Goal: Communication & Community: Connect with others

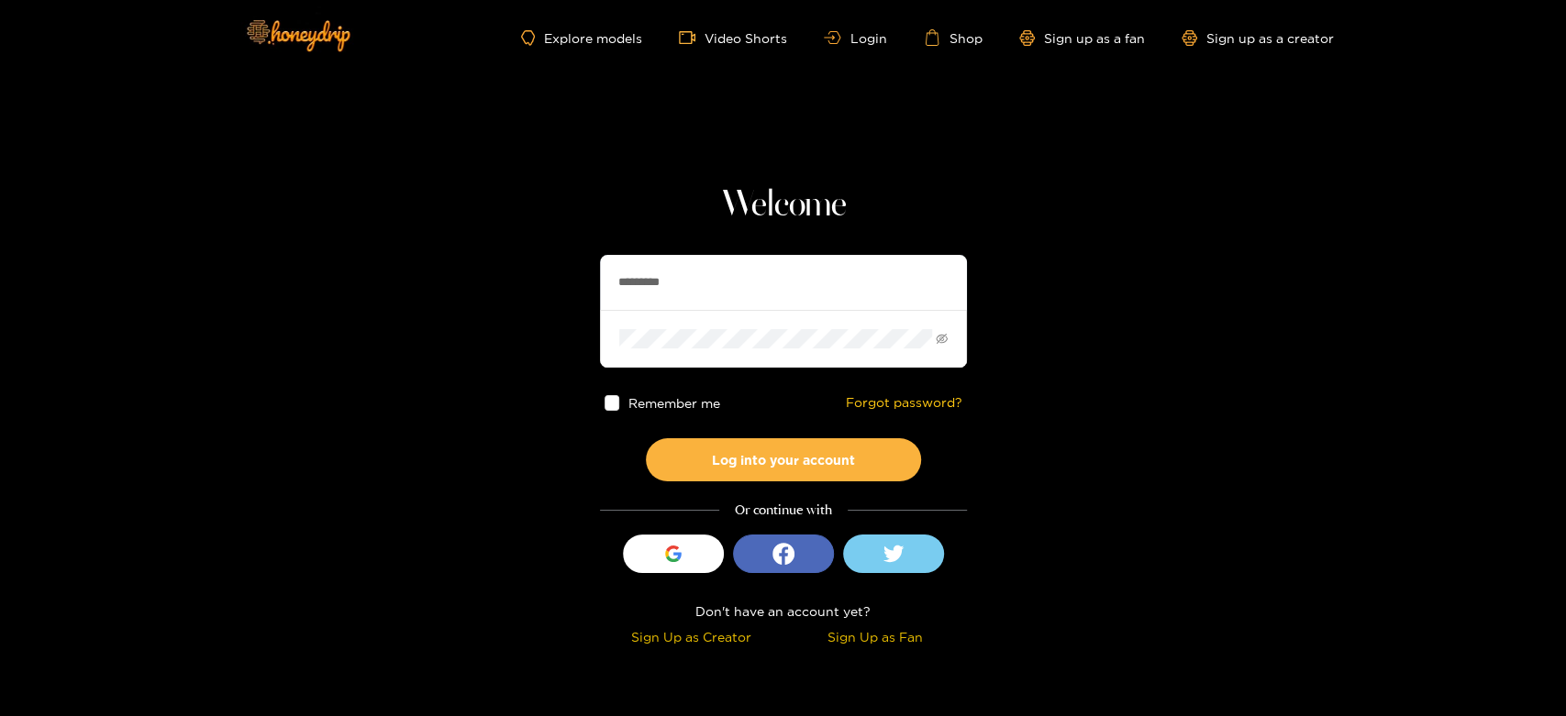
drag, startPoint x: 743, startPoint y: 276, endPoint x: 534, endPoint y: 260, distance: 209.8
click at [534, 260] on section "Welcome ********* Remember me Forgot password? Log into your account Or continu…" at bounding box center [783, 326] width 1566 height 652
paste input "*"
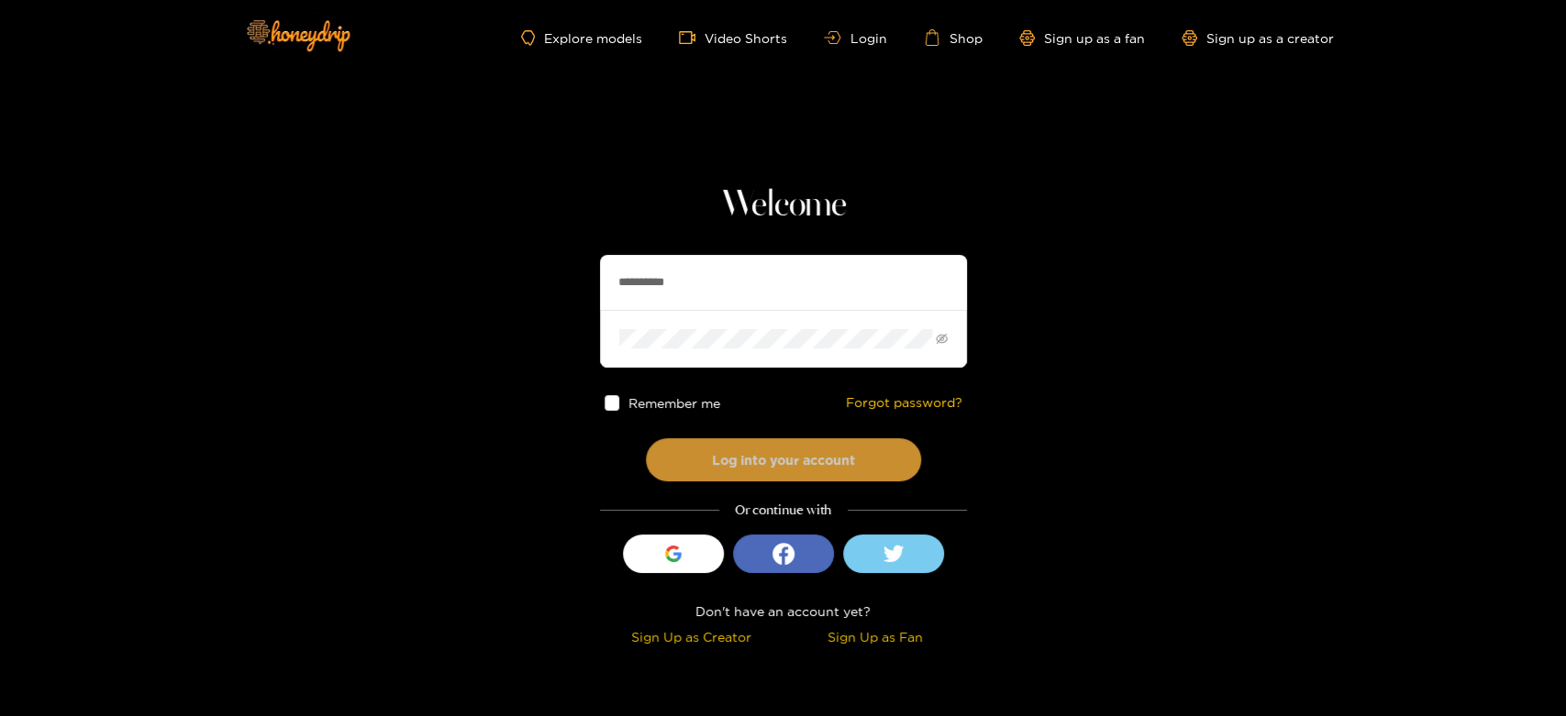
type input "**********"
click at [750, 453] on button "Log into your account" at bounding box center [783, 459] width 275 height 43
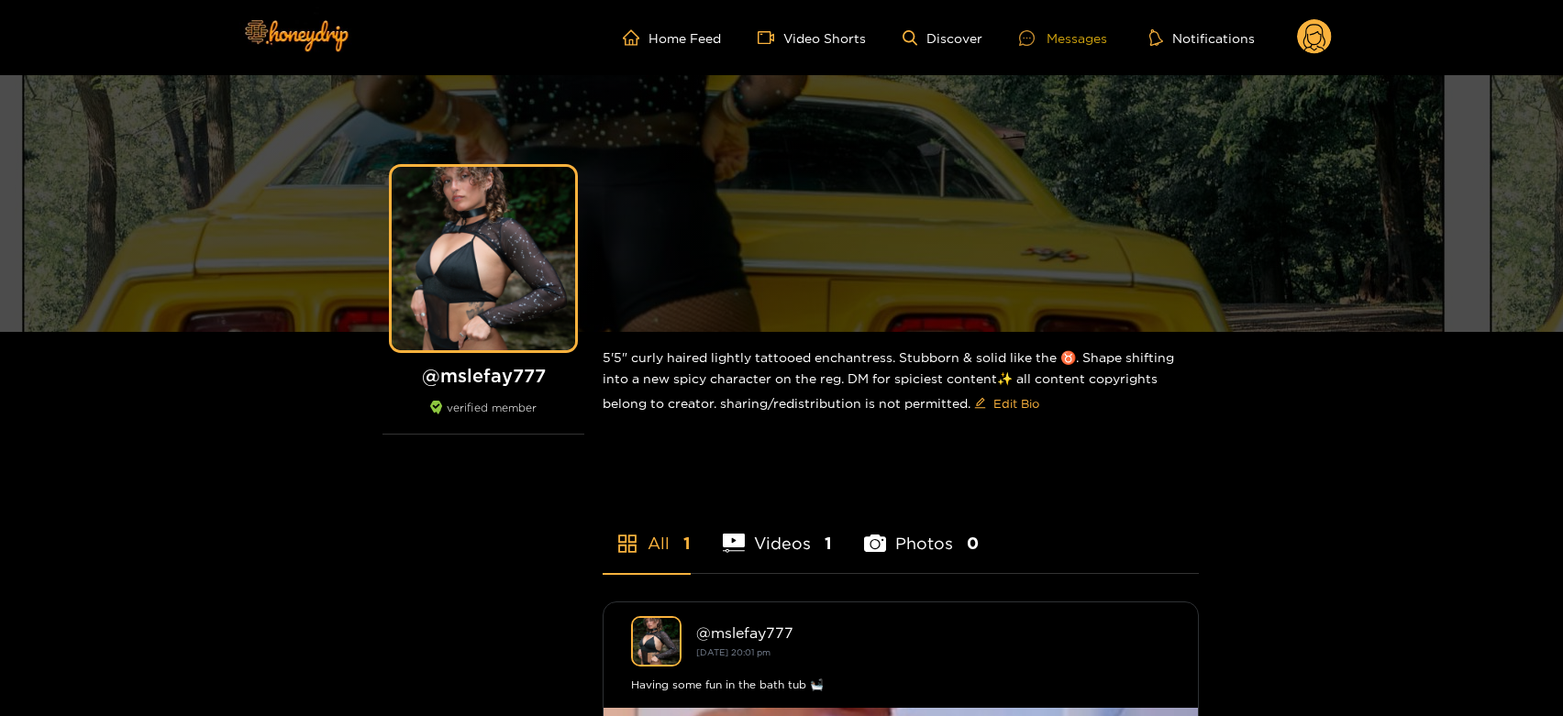
click at [1084, 33] on div "Messages" at bounding box center [1063, 38] width 88 height 21
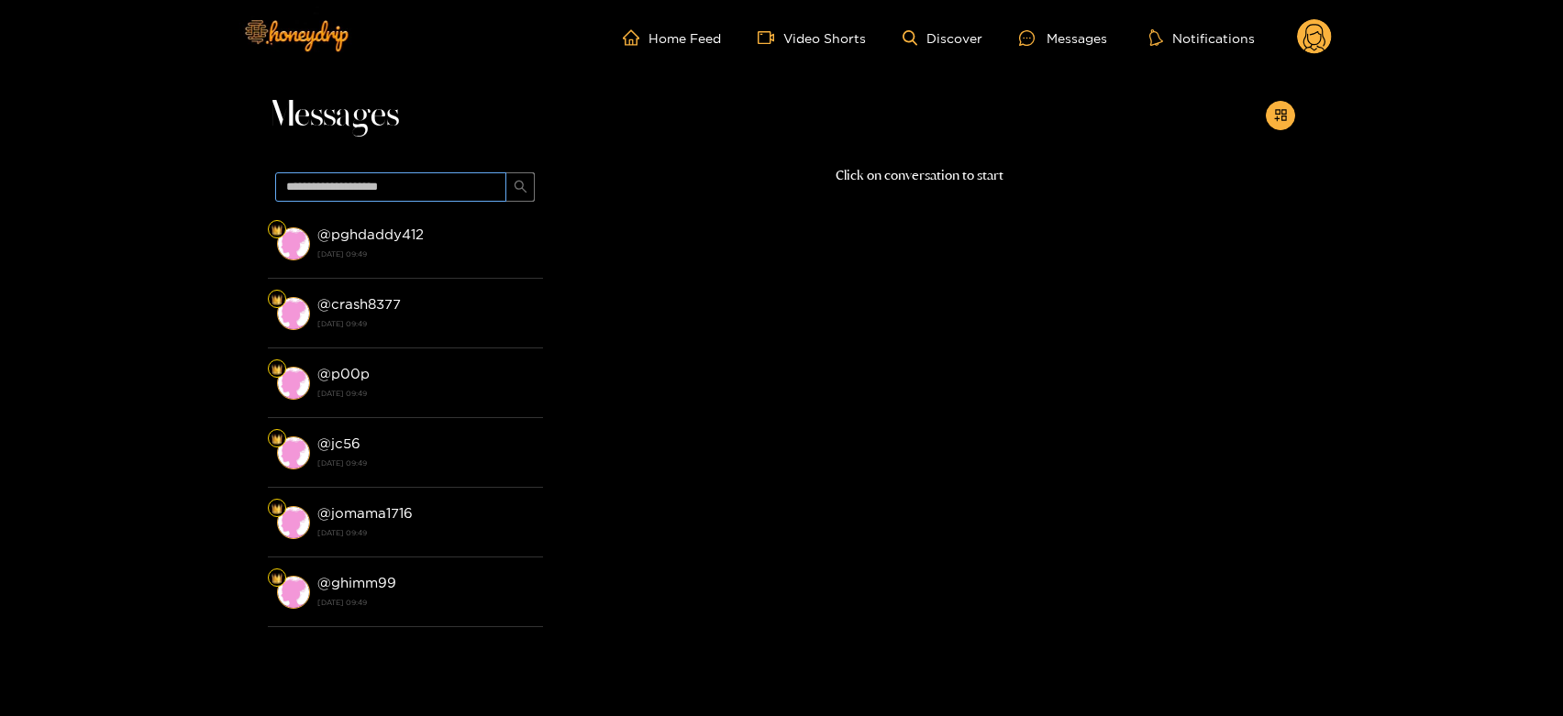
click at [281, 239] on img at bounding box center [293, 243] width 33 height 33
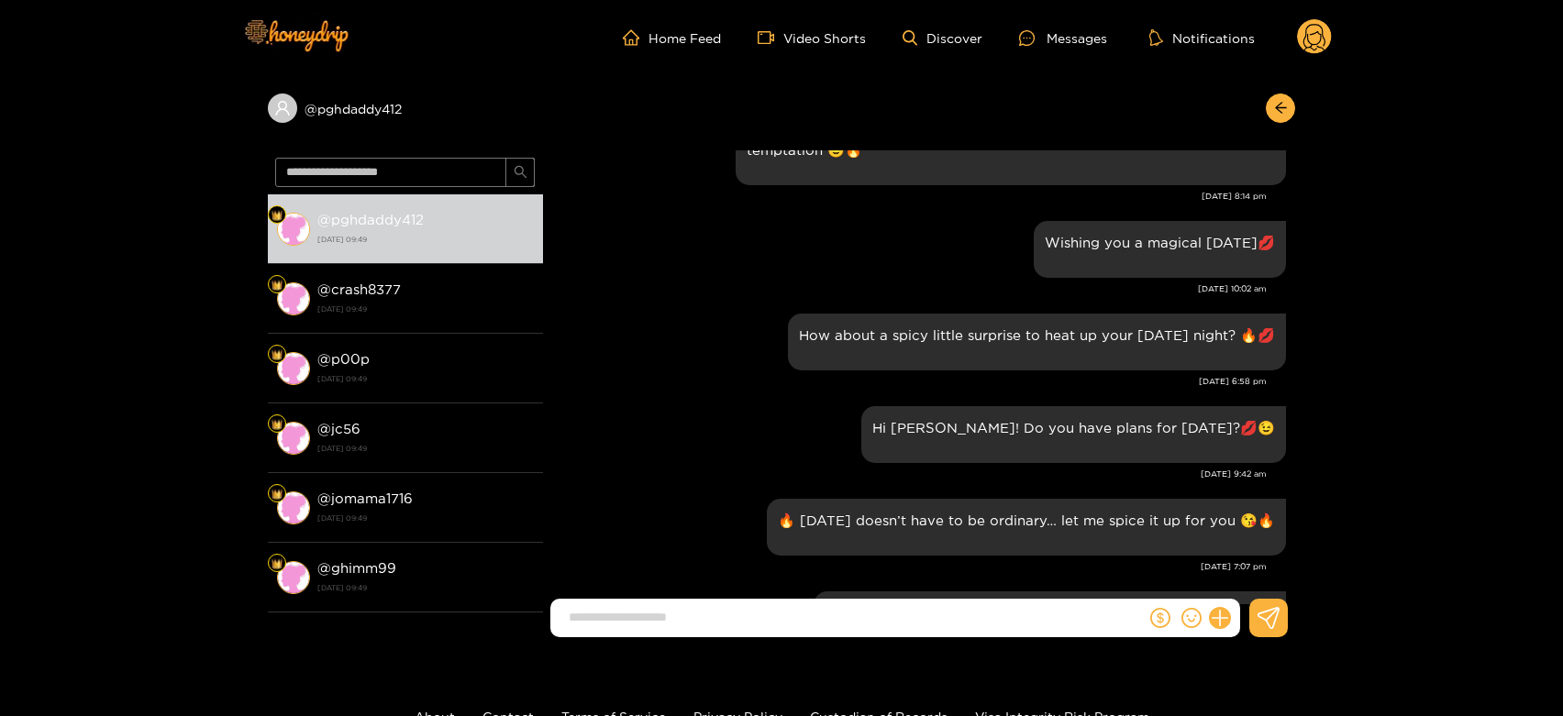
scroll to position [2634, 0]
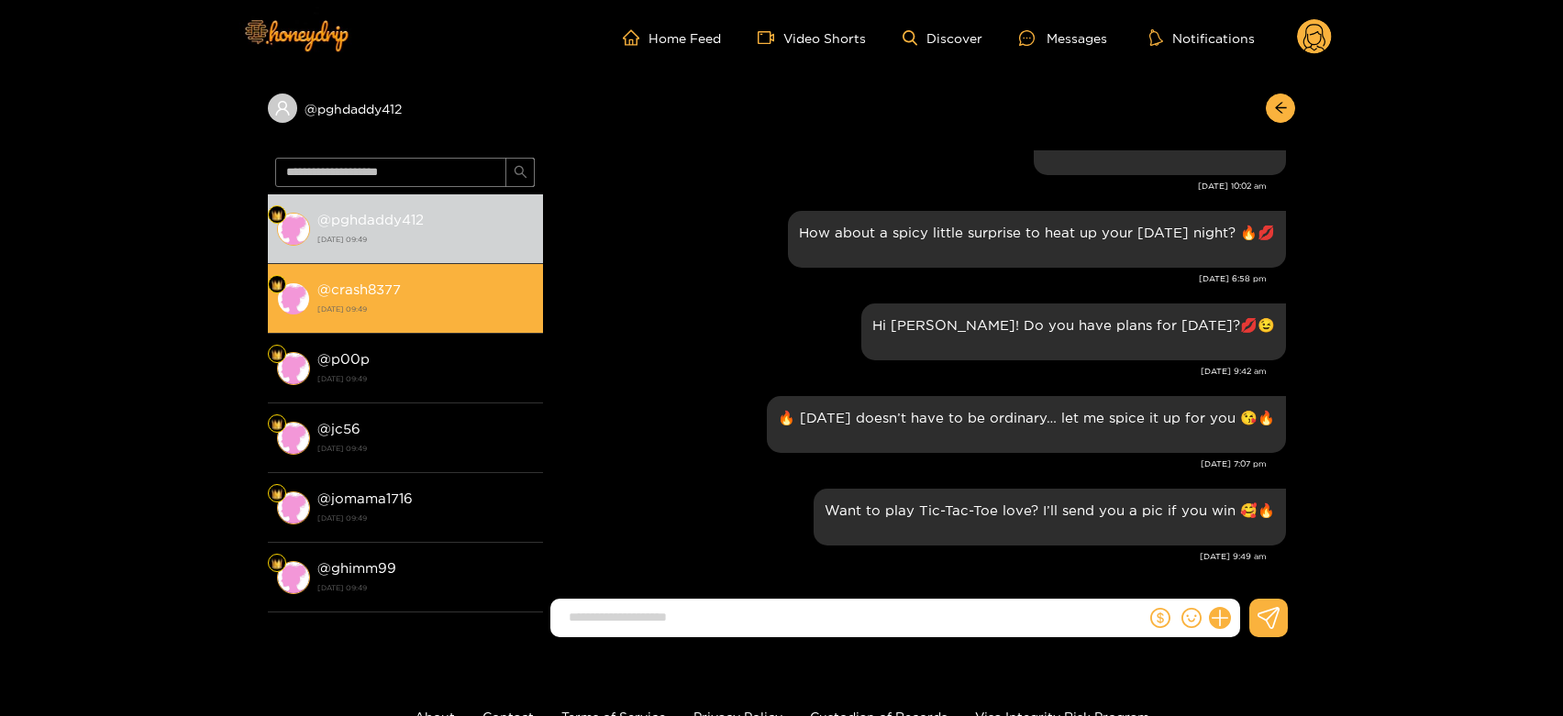
click at [472, 305] on strong "27 August 2025 09:49" at bounding box center [425, 309] width 216 height 17
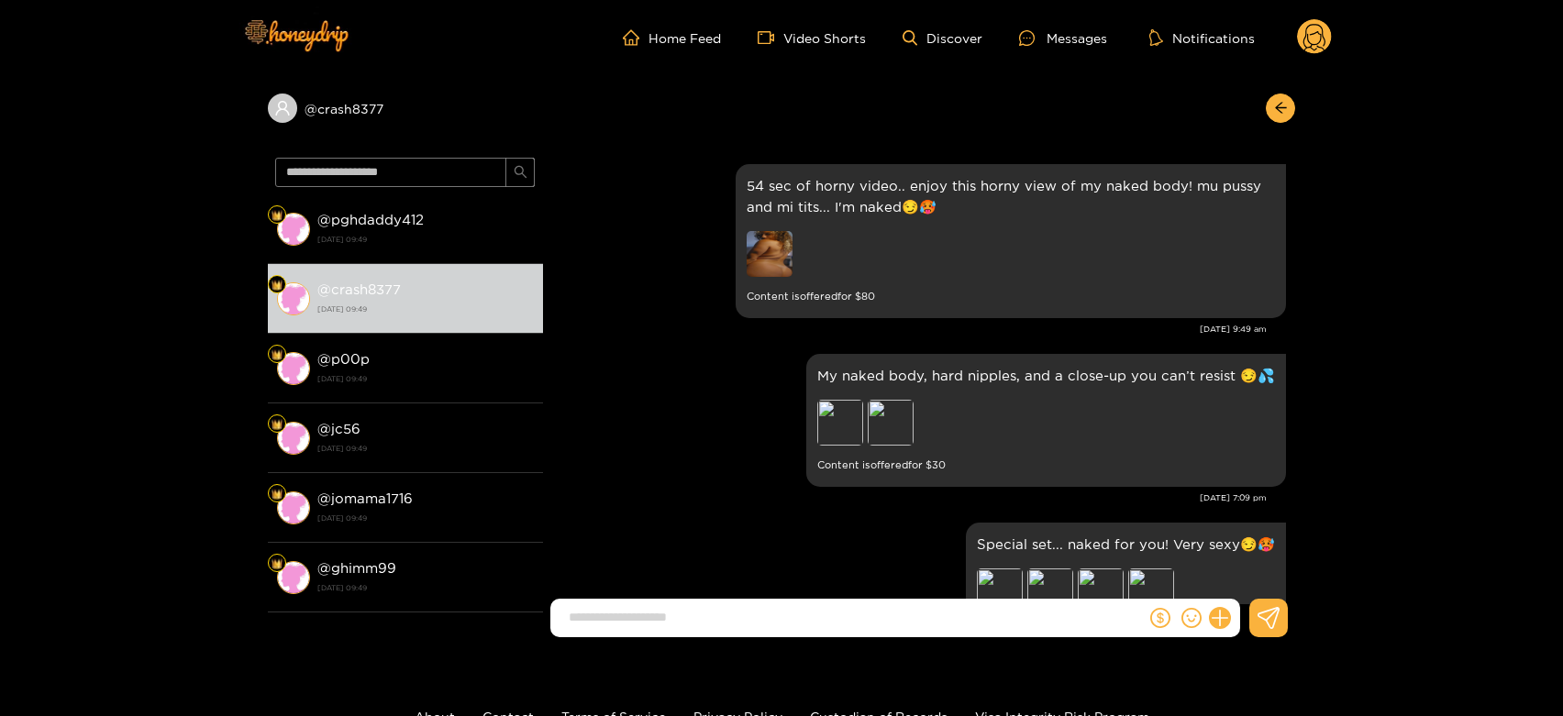
scroll to position [2634, 0]
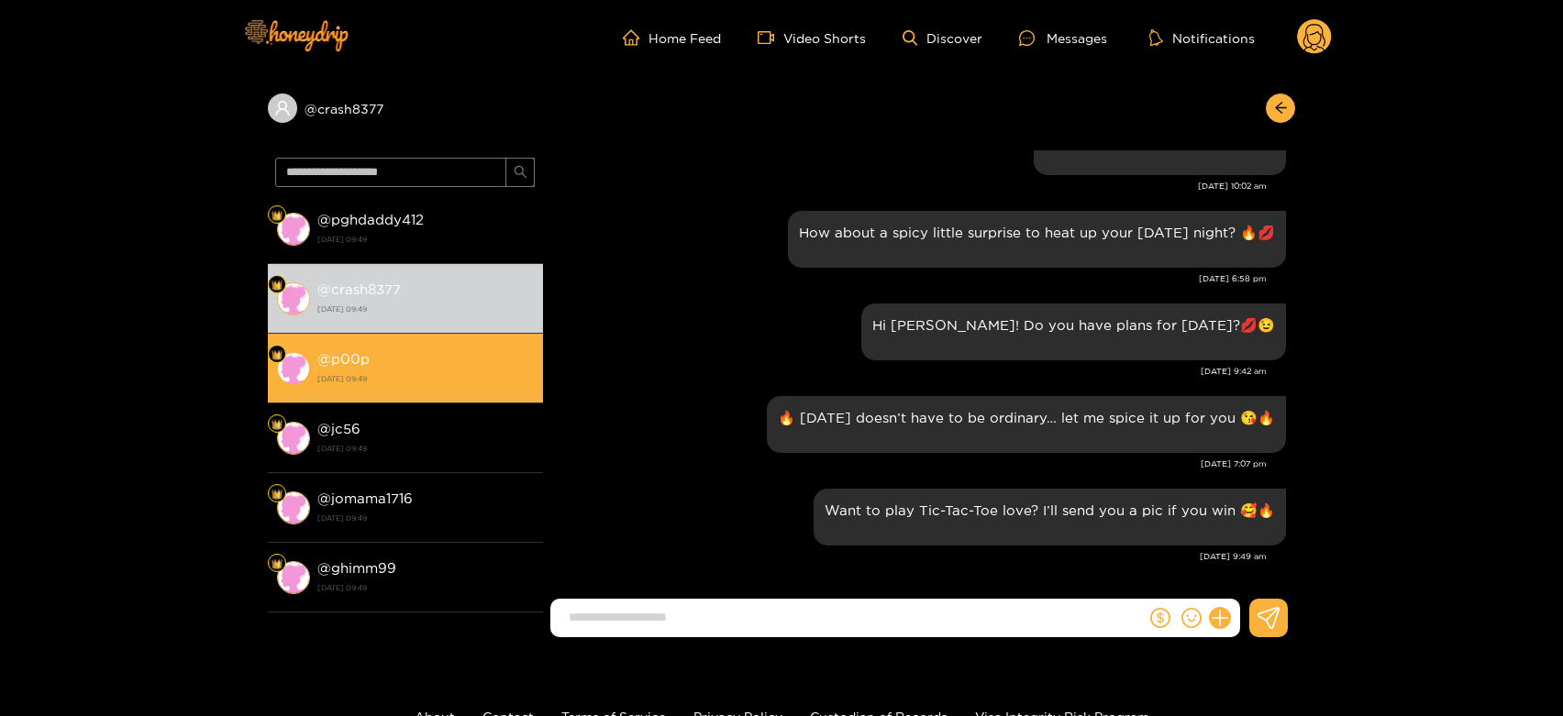
click at [322, 364] on strong "@ p00p" at bounding box center [343, 359] width 52 height 16
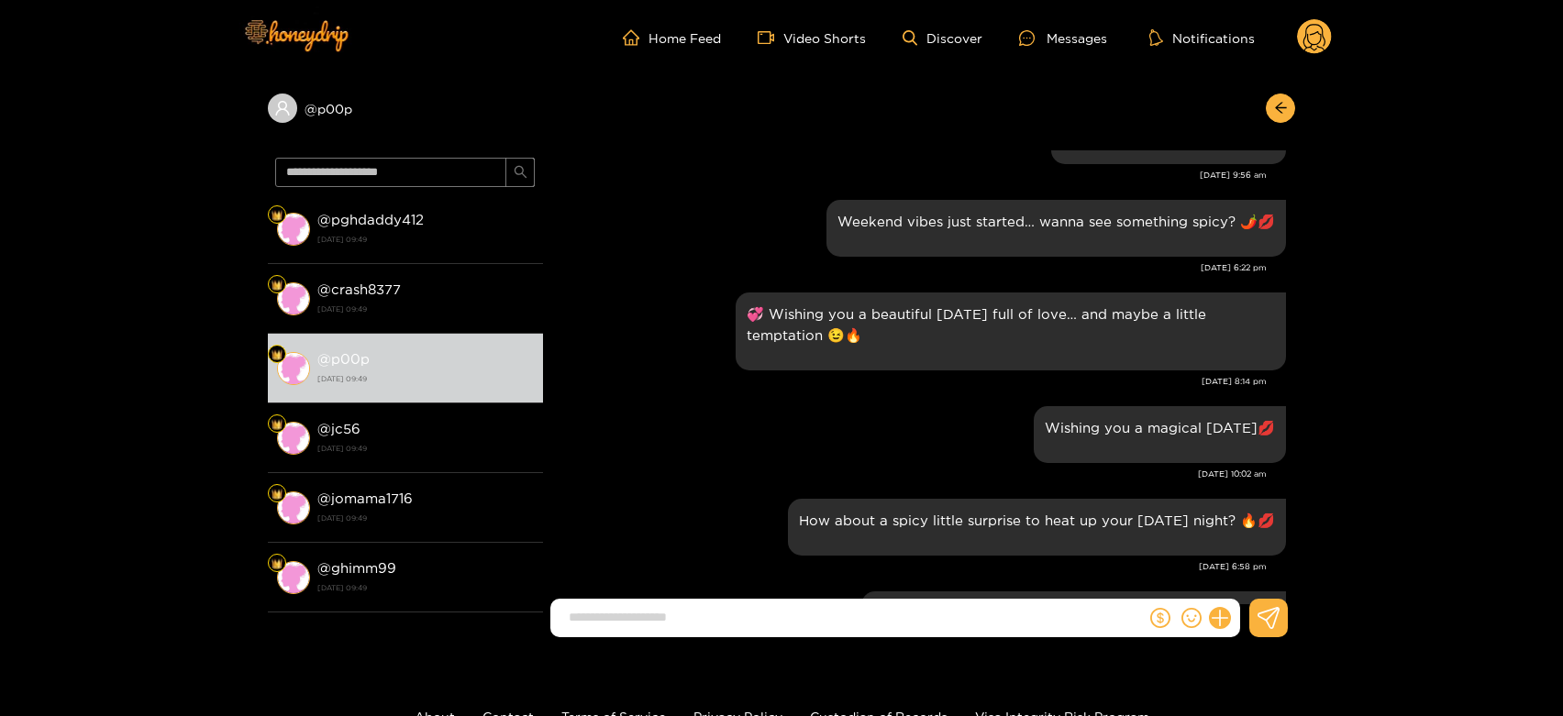
scroll to position [2226, 0]
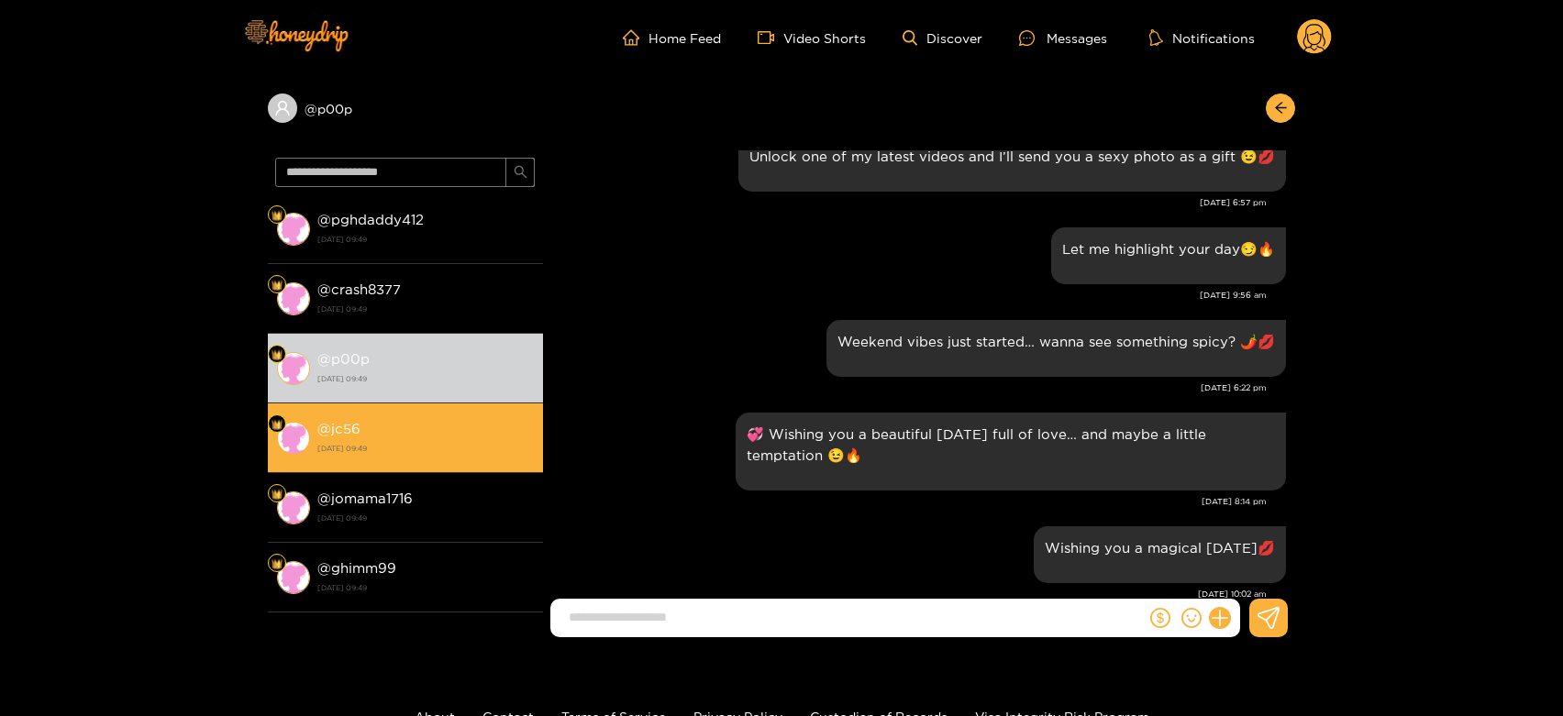
click at [515, 404] on li "@ jc56 27 August 2025 09:49" at bounding box center [405, 439] width 275 height 70
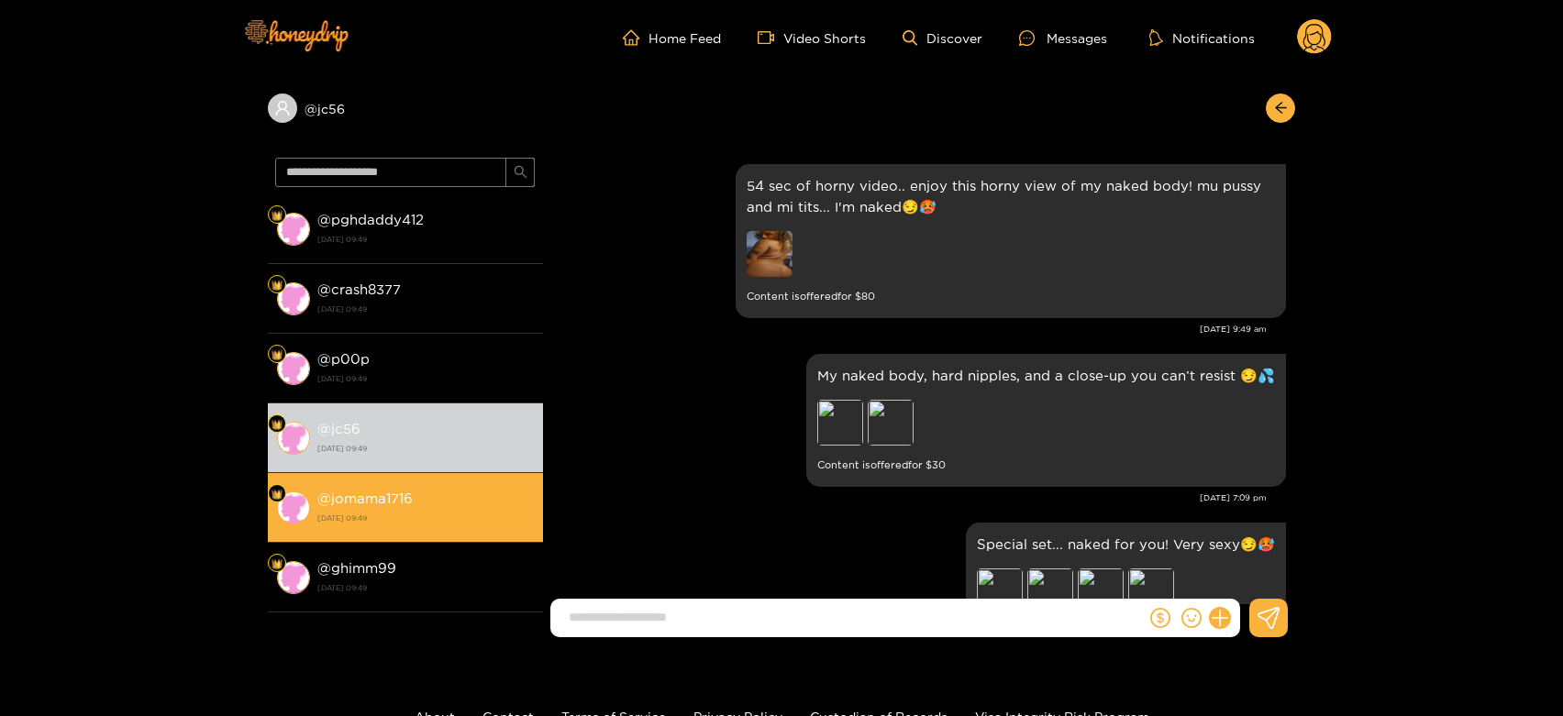
scroll to position [2634, 0]
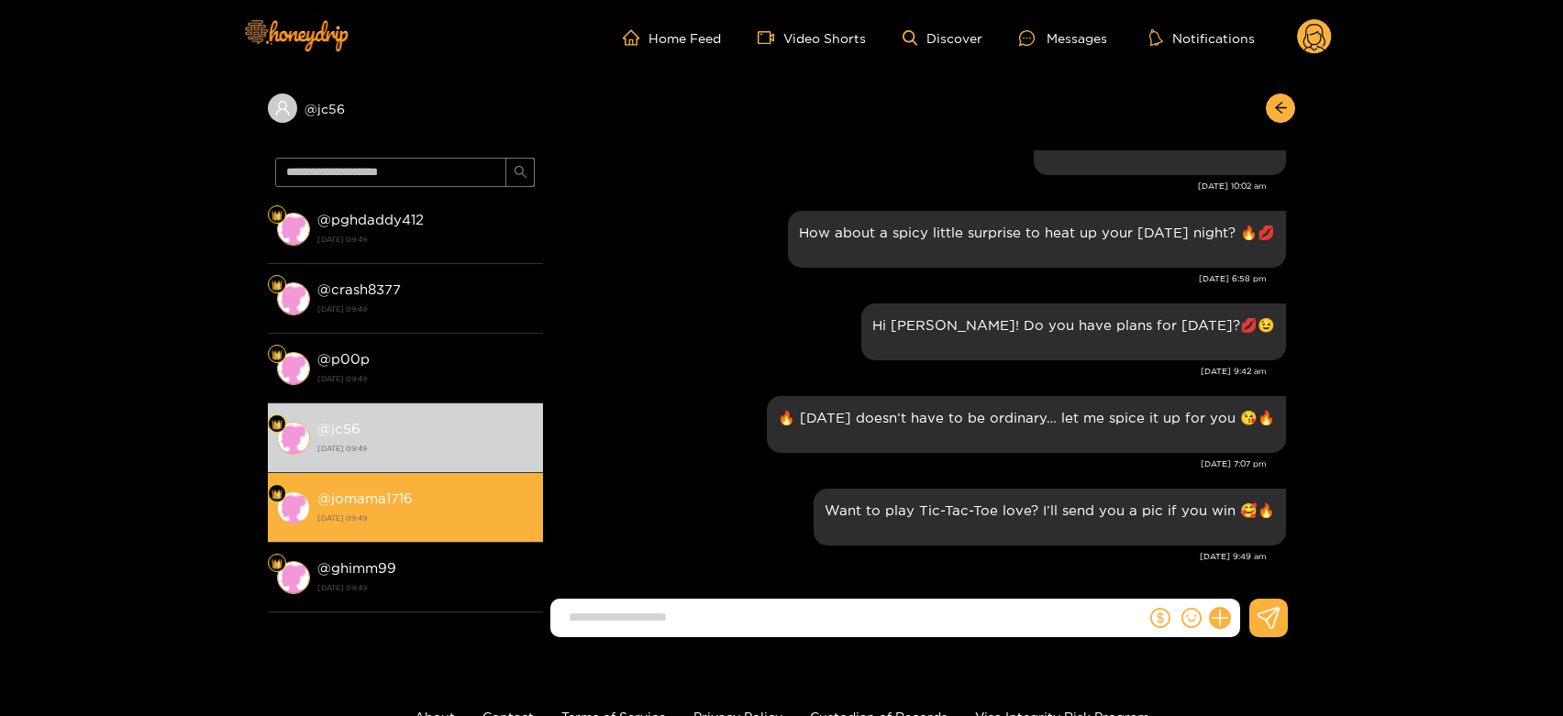
click at [374, 487] on div "@ jomama1716 27 August 2025 09:49" at bounding box center [425, 507] width 216 height 41
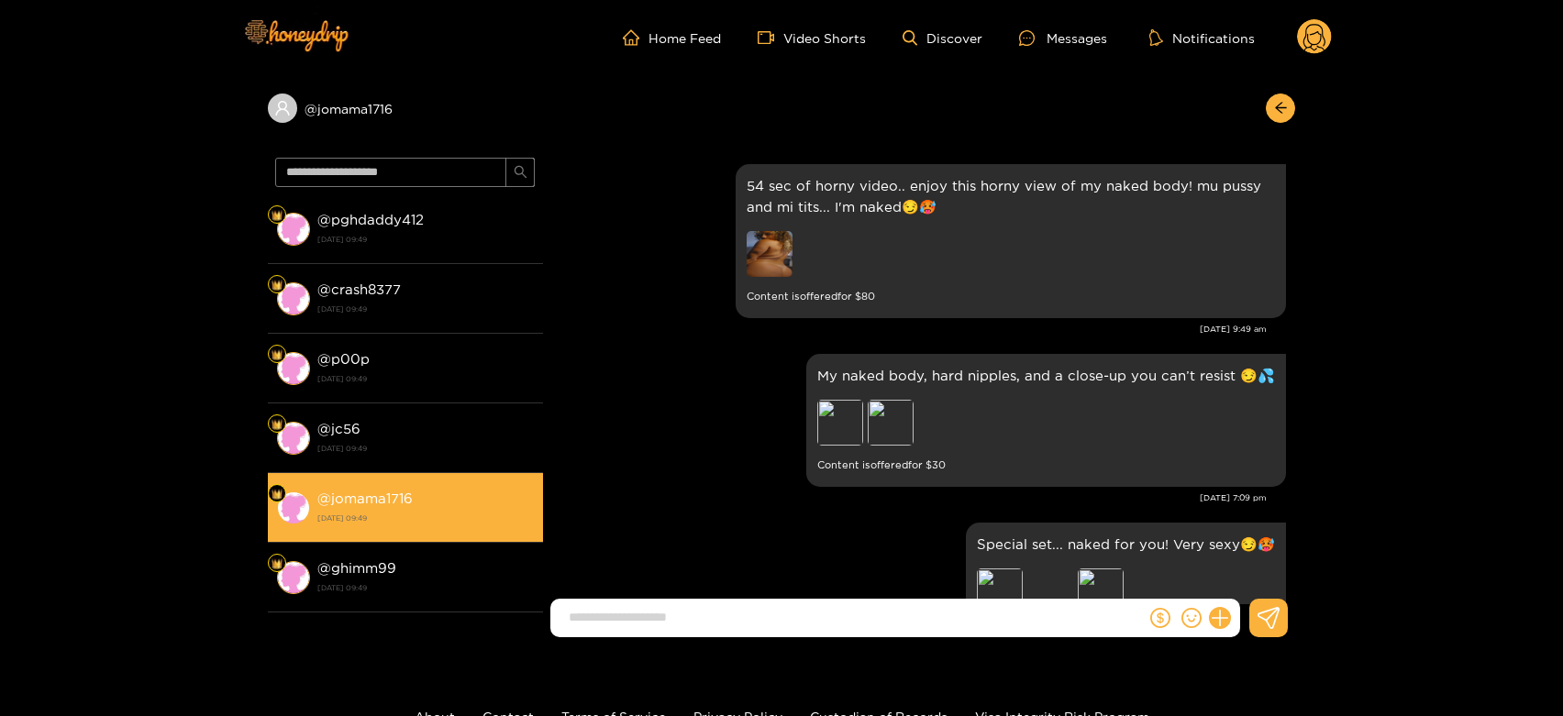
scroll to position [2634, 0]
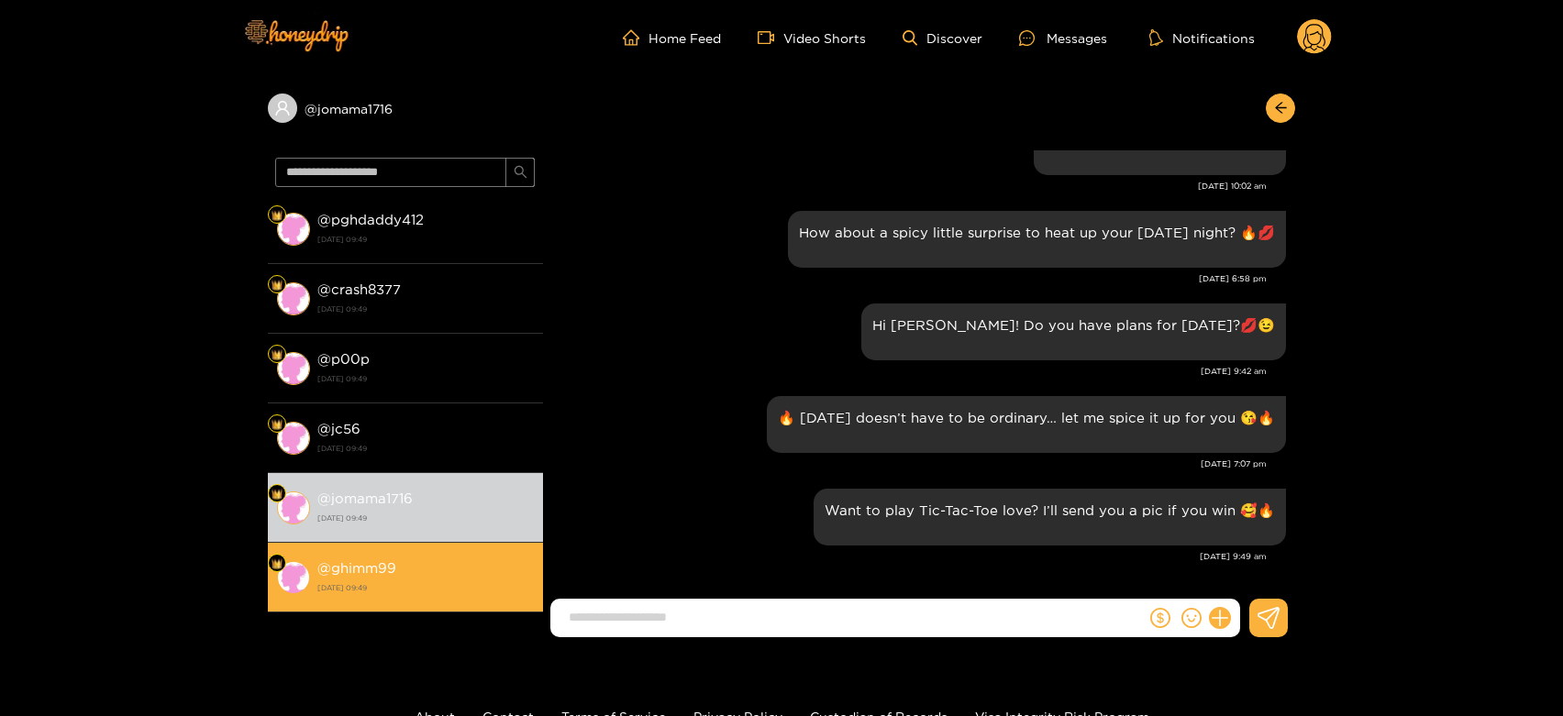
click at [375, 546] on li "@ ghimm99 27 August 2025 09:49" at bounding box center [405, 578] width 275 height 70
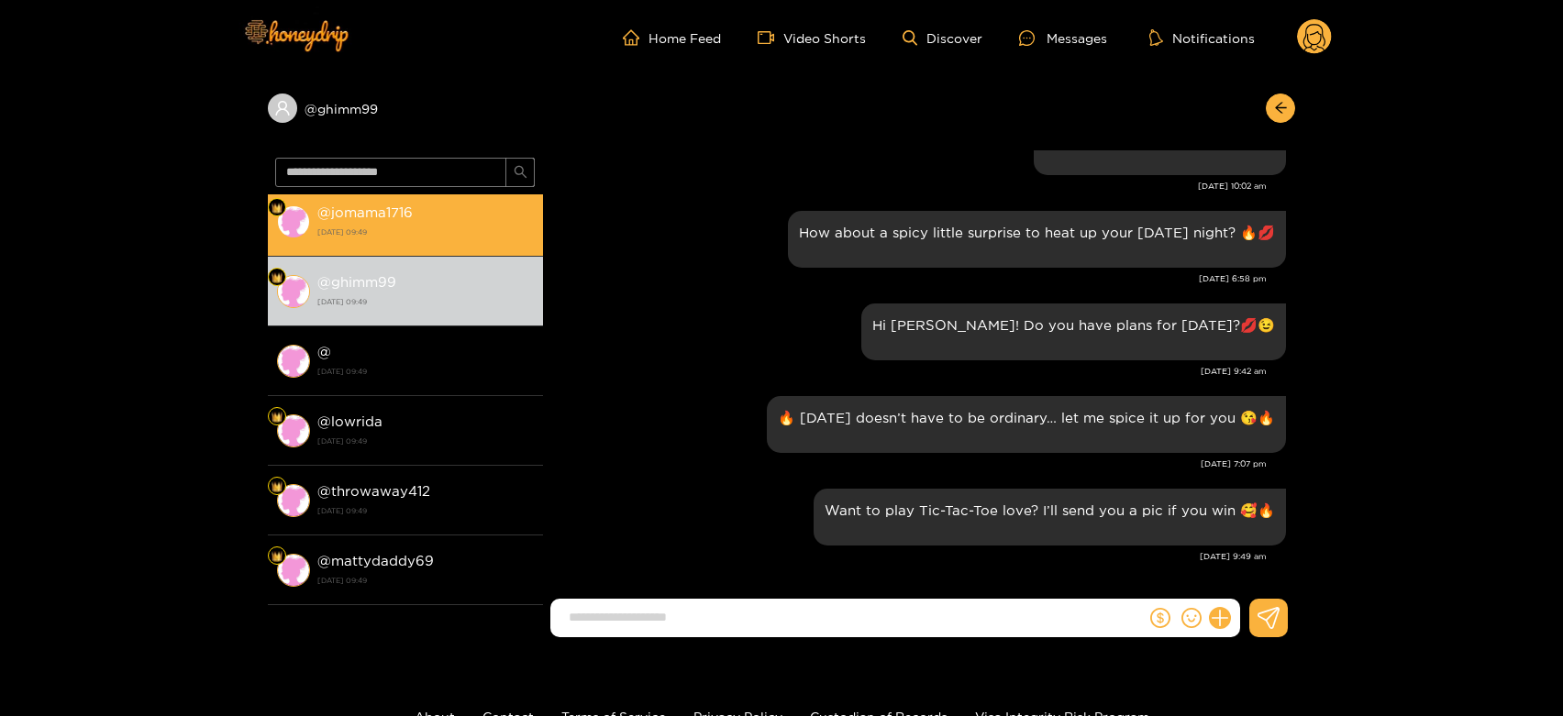
scroll to position [305, 0]
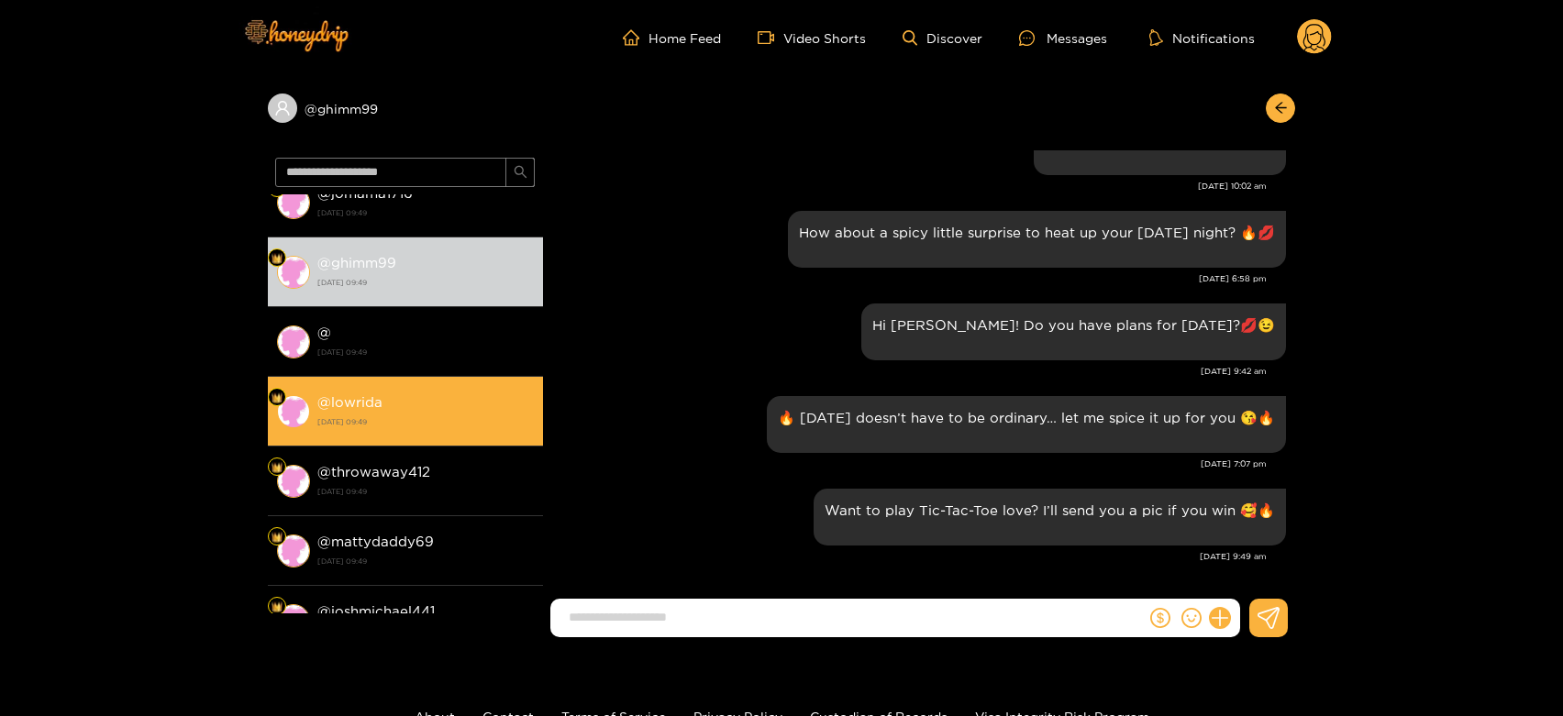
click at [404, 393] on div "@ lowrida 27 August 2025 09:49" at bounding box center [425, 411] width 216 height 41
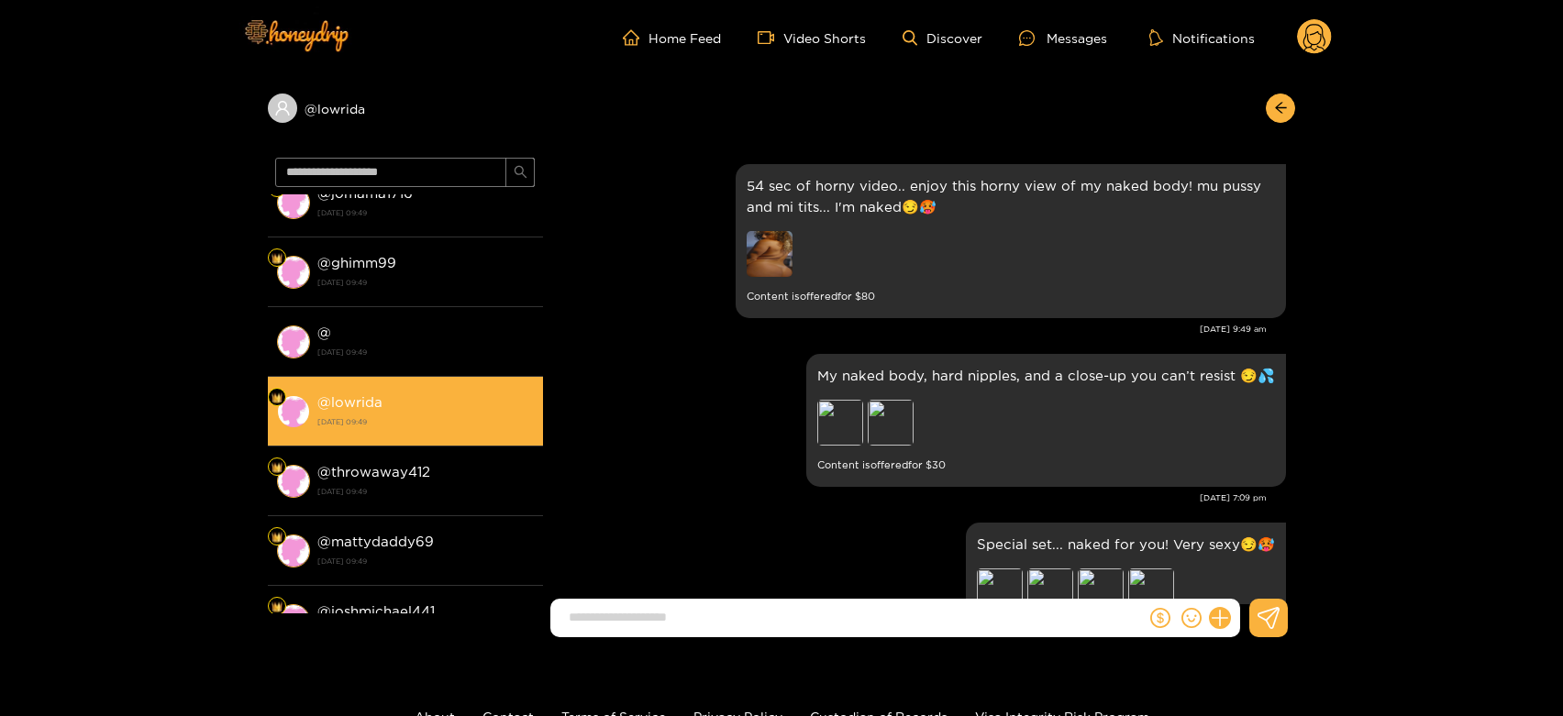
scroll to position [2634, 0]
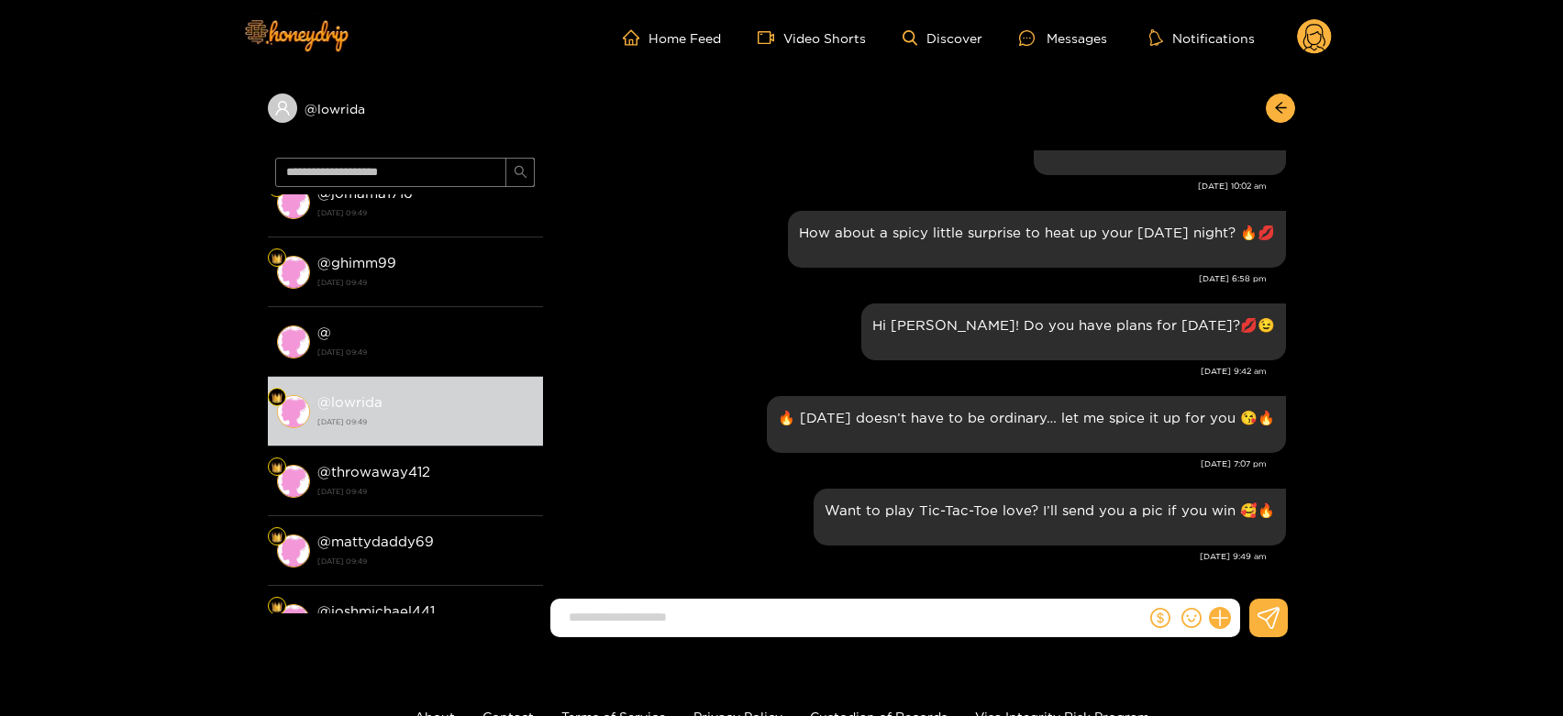
click at [1318, 28] on circle at bounding box center [1314, 36] width 35 height 35
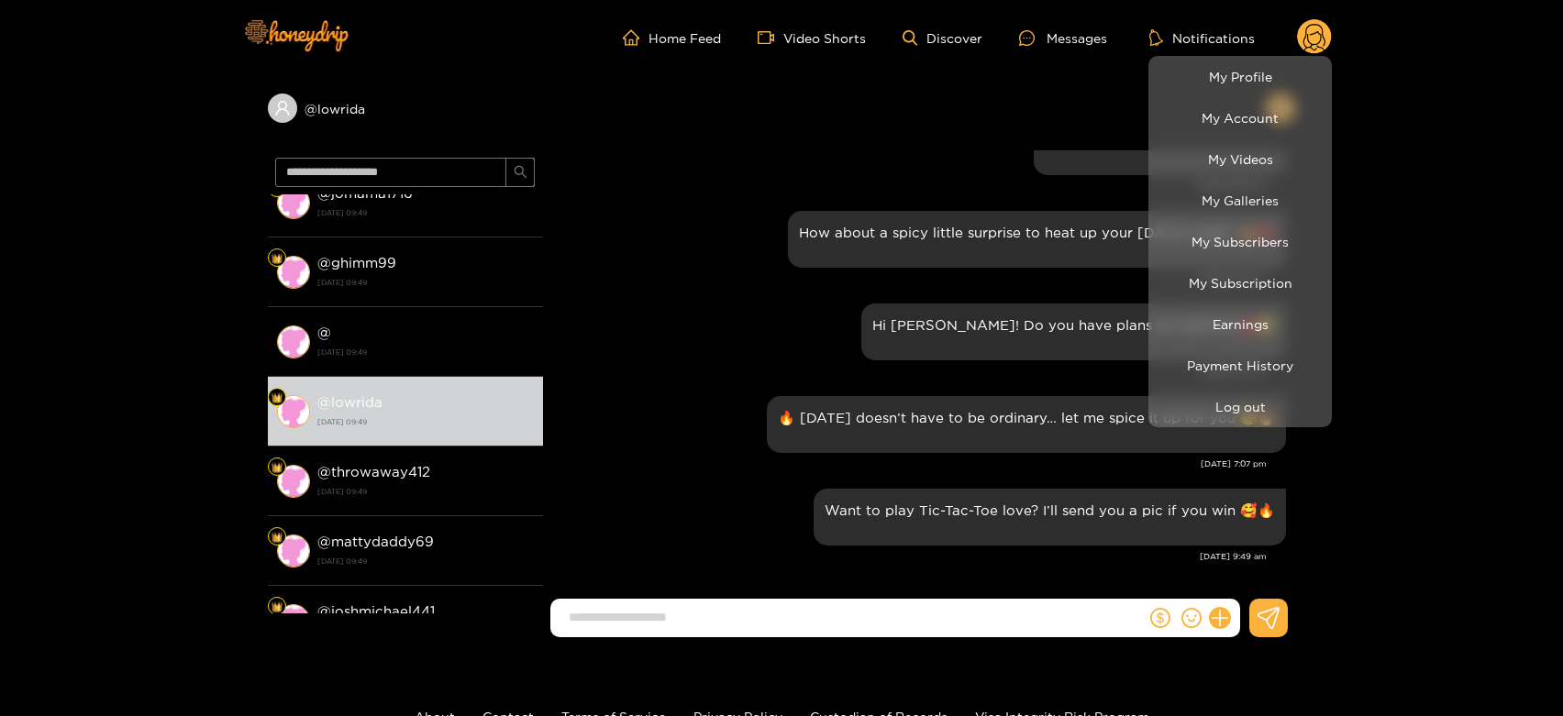
click at [1318, 28] on div at bounding box center [781, 358] width 1563 height 716
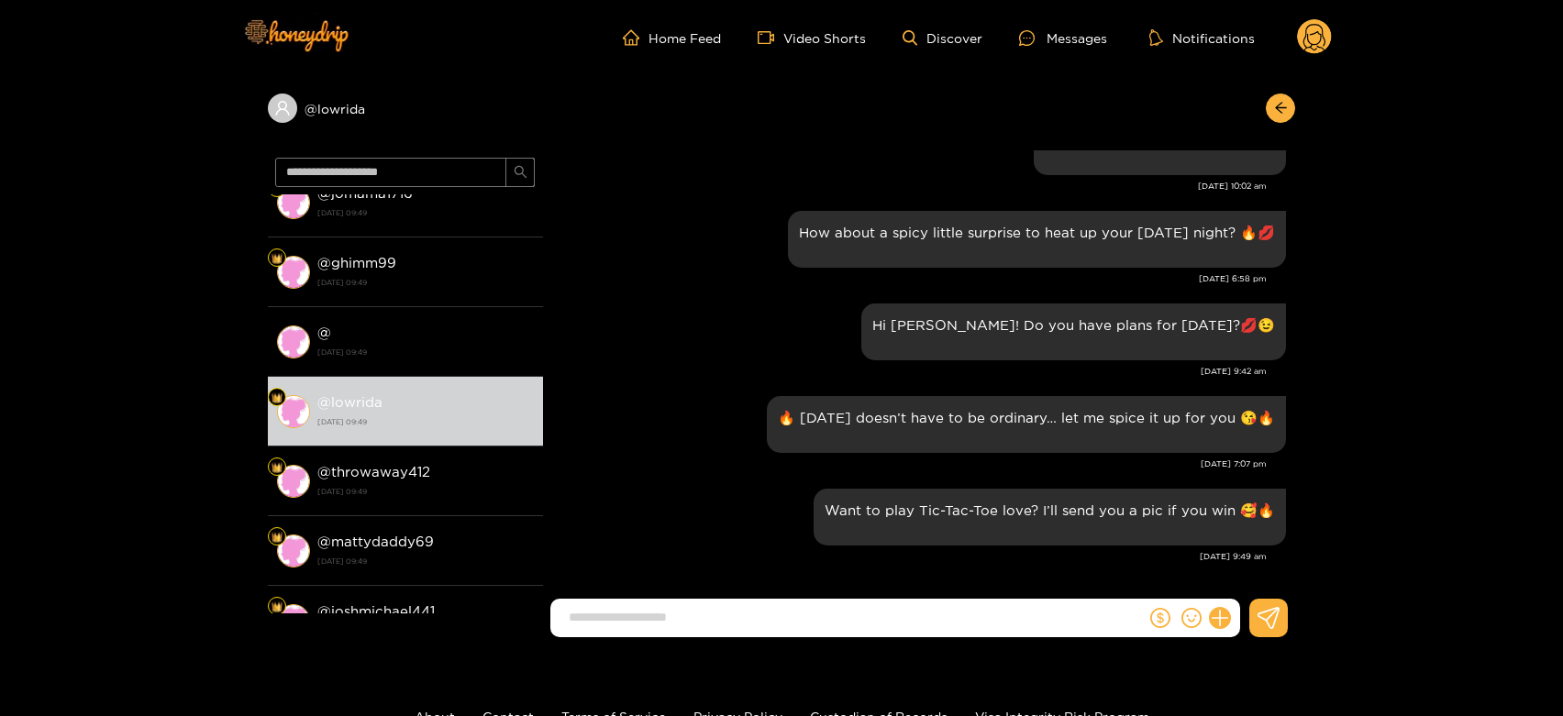
click at [1318, 34] on circle at bounding box center [1314, 36] width 35 height 35
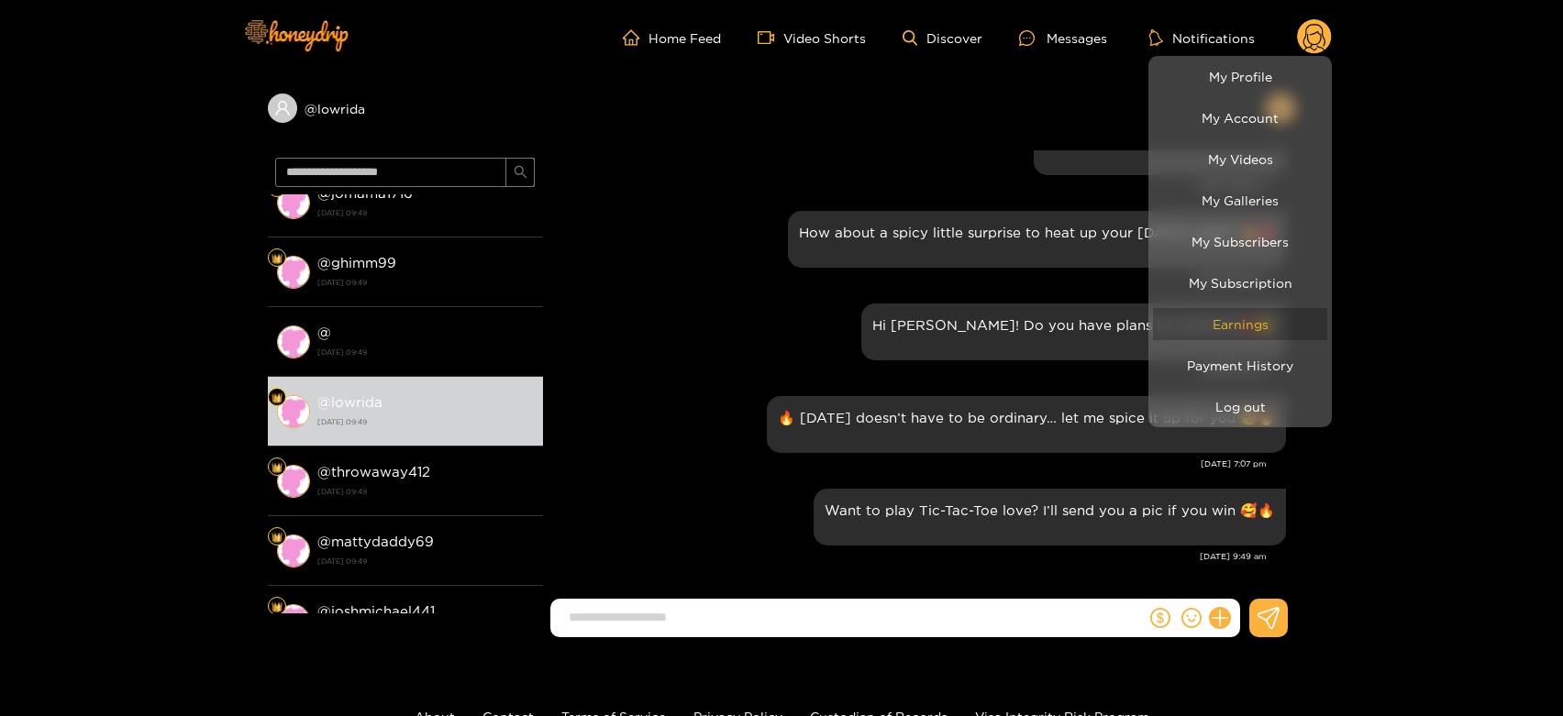
click at [1234, 309] on link "Earnings" at bounding box center [1240, 324] width 174 height 32
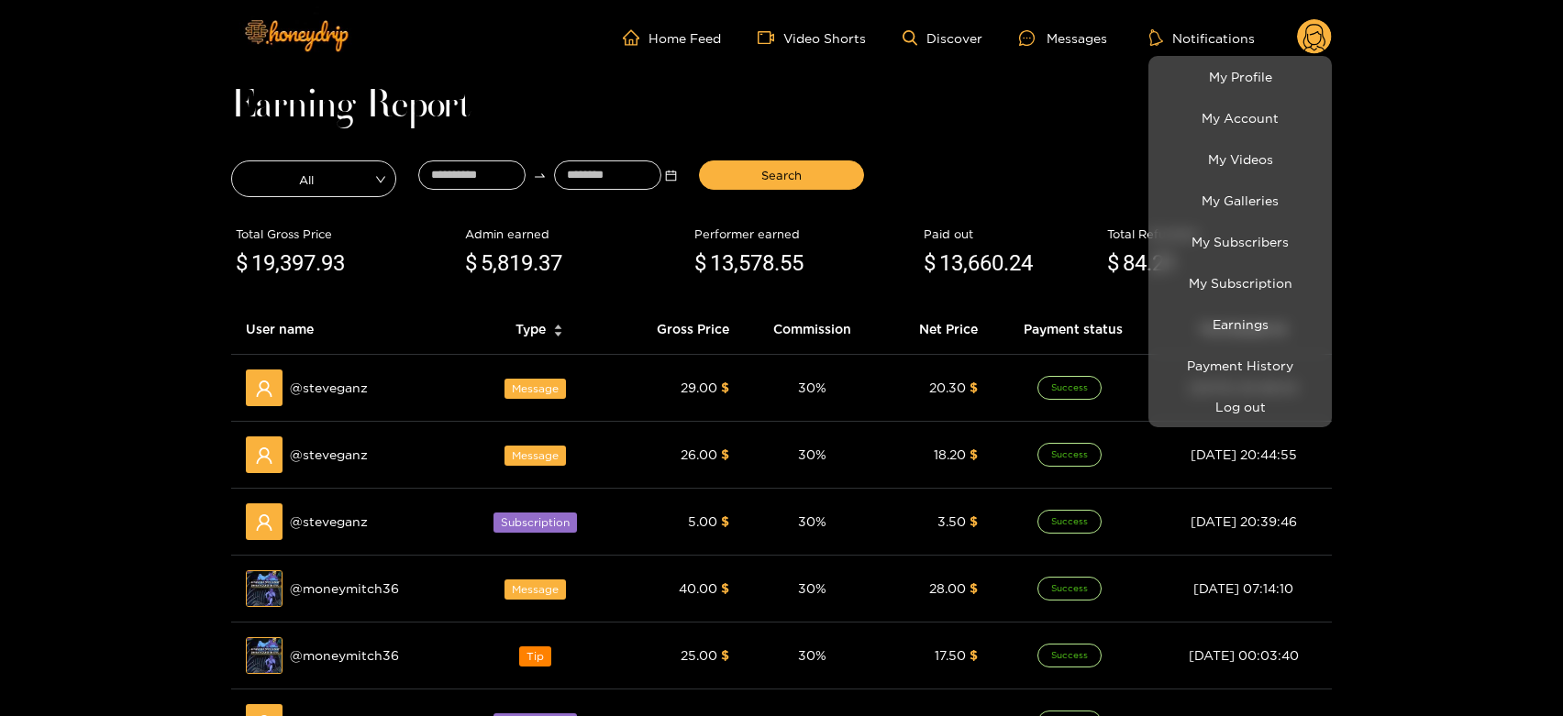
click at [324, 387] on div at bounding box center [781, 358] width 1563 height 716
click at [324, 387] on span "@ steveganz" at bounding box center [329, 388] width 78 height 20
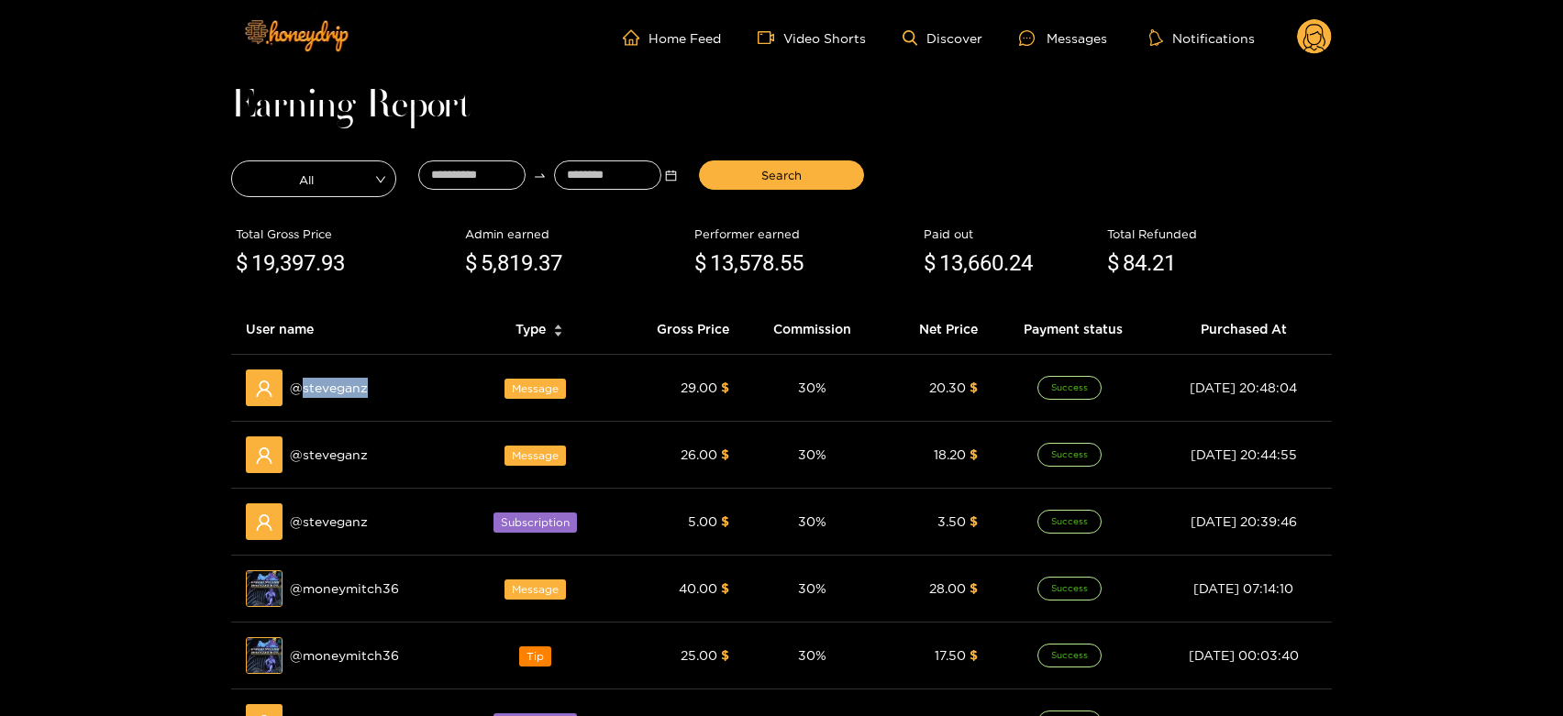
copy span "steveganz"
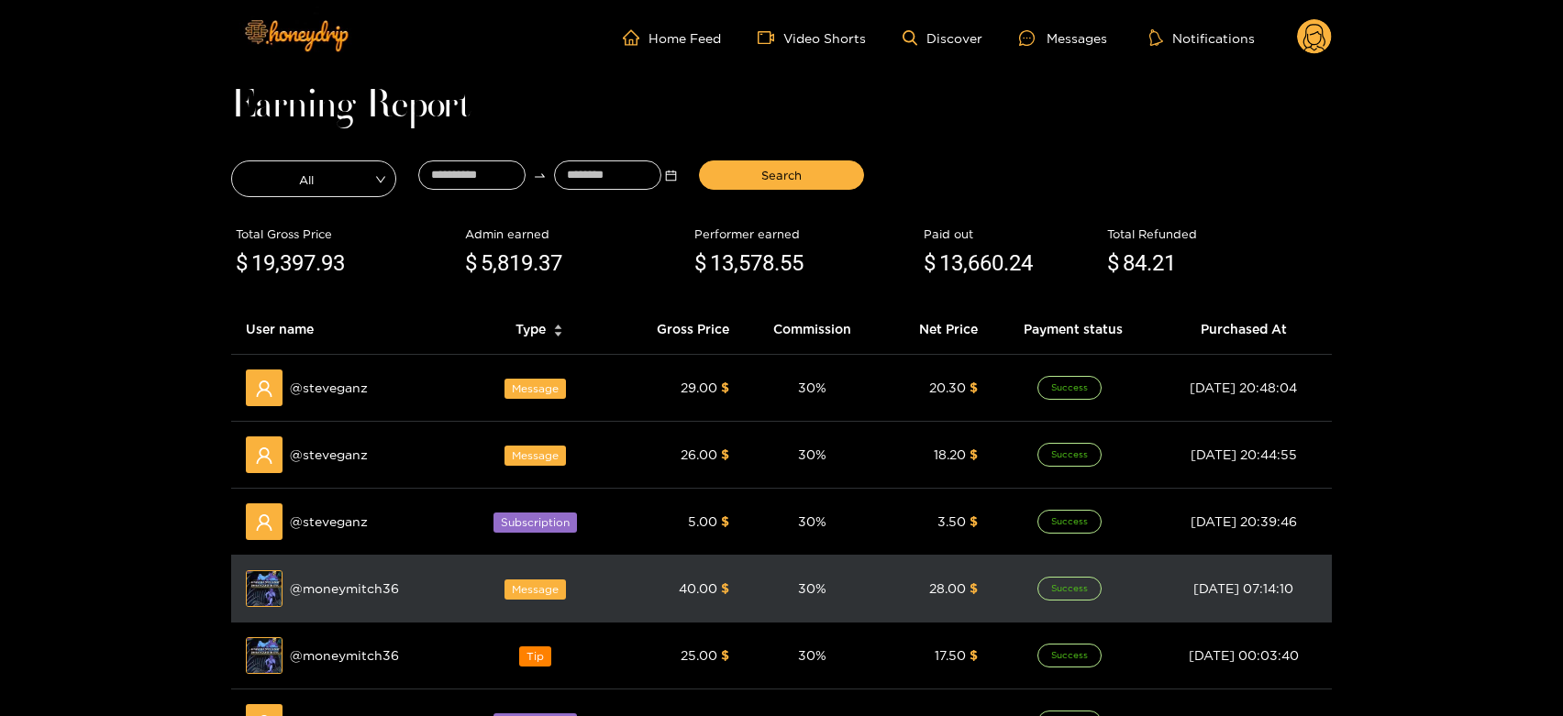
click at [349, 584] on span "@ moneymitch36" at bounding box center [344, 589] width 109 height 20
copy span "moneymitch36"
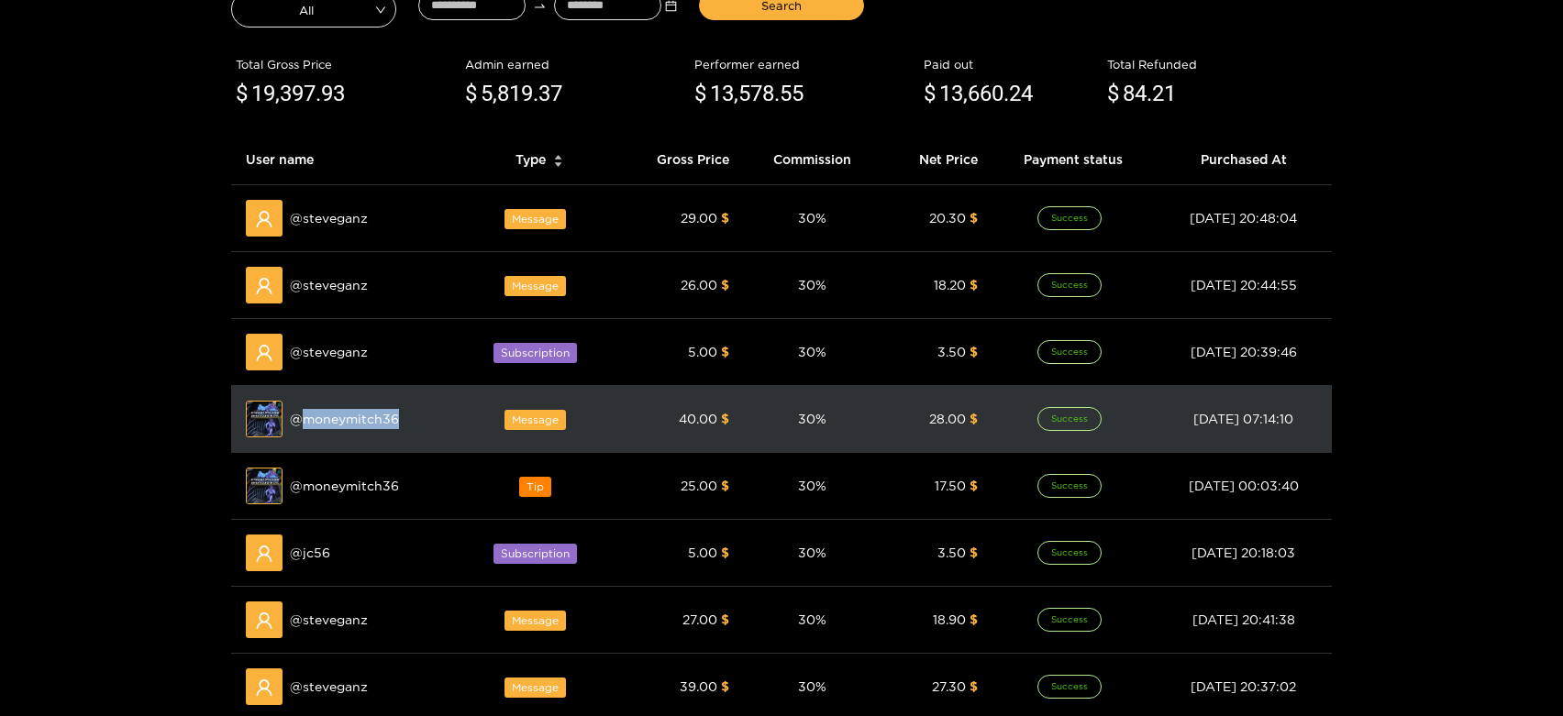
scroll to position [305, 0]
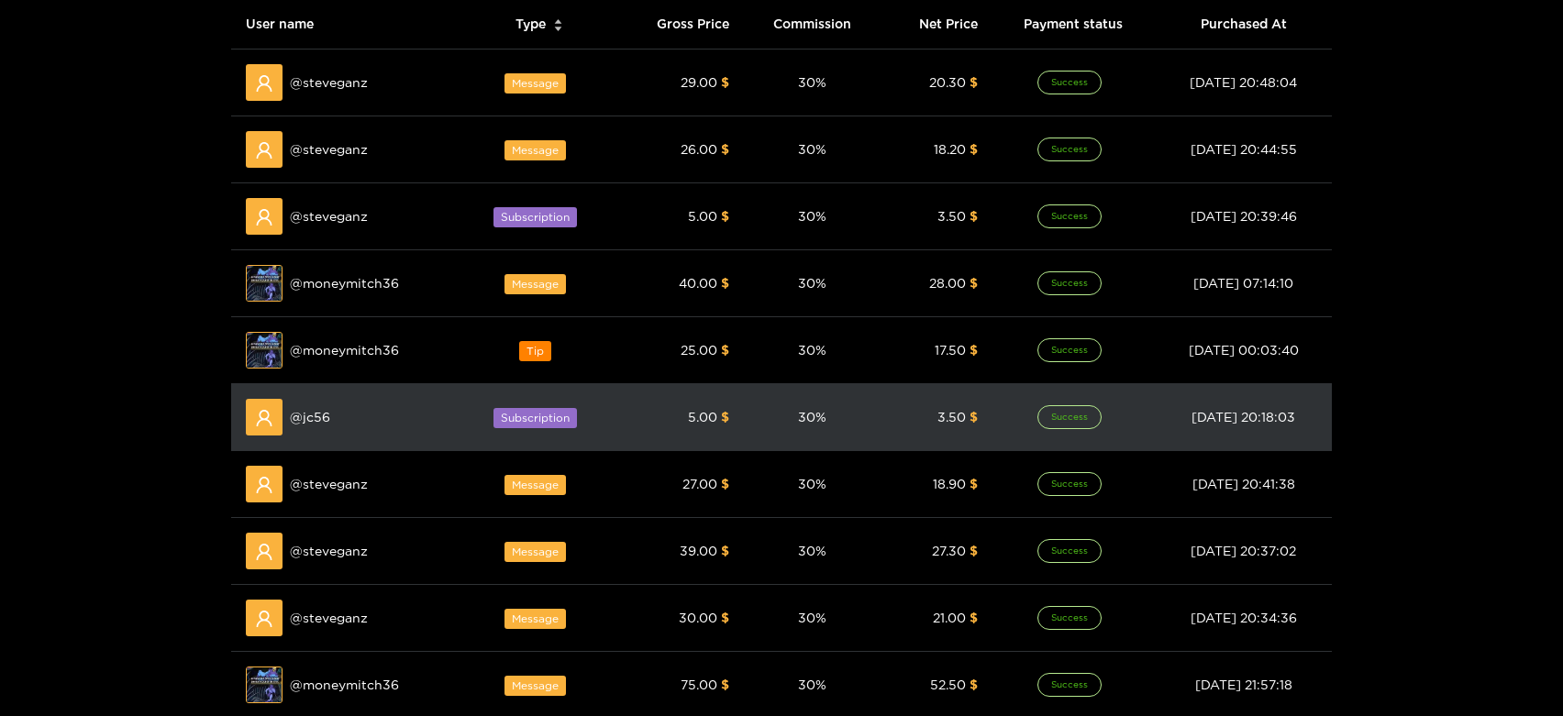
click at [317, 425] on span "@ jc56" at bounding box center [310, 417] width 40 height 20
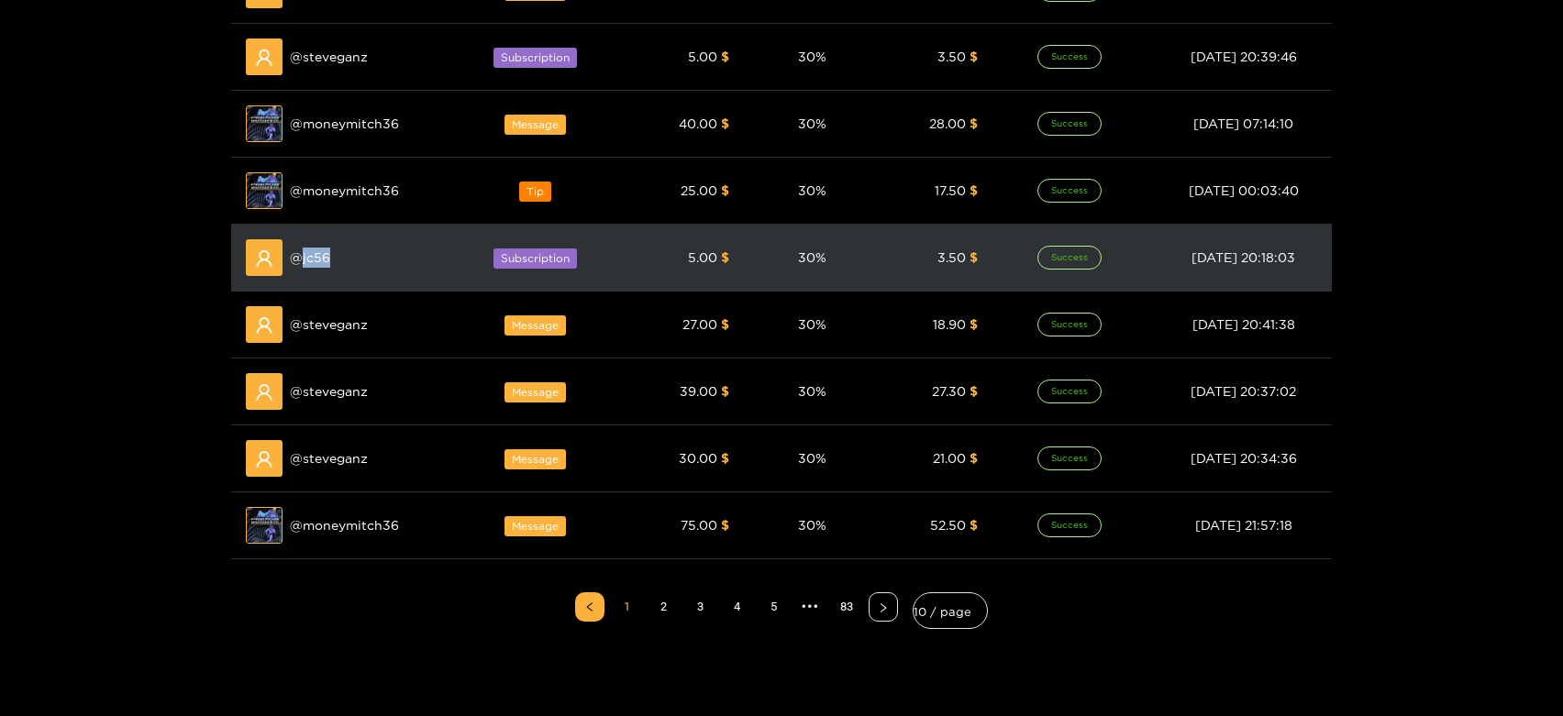
scroll to position [509, 0]
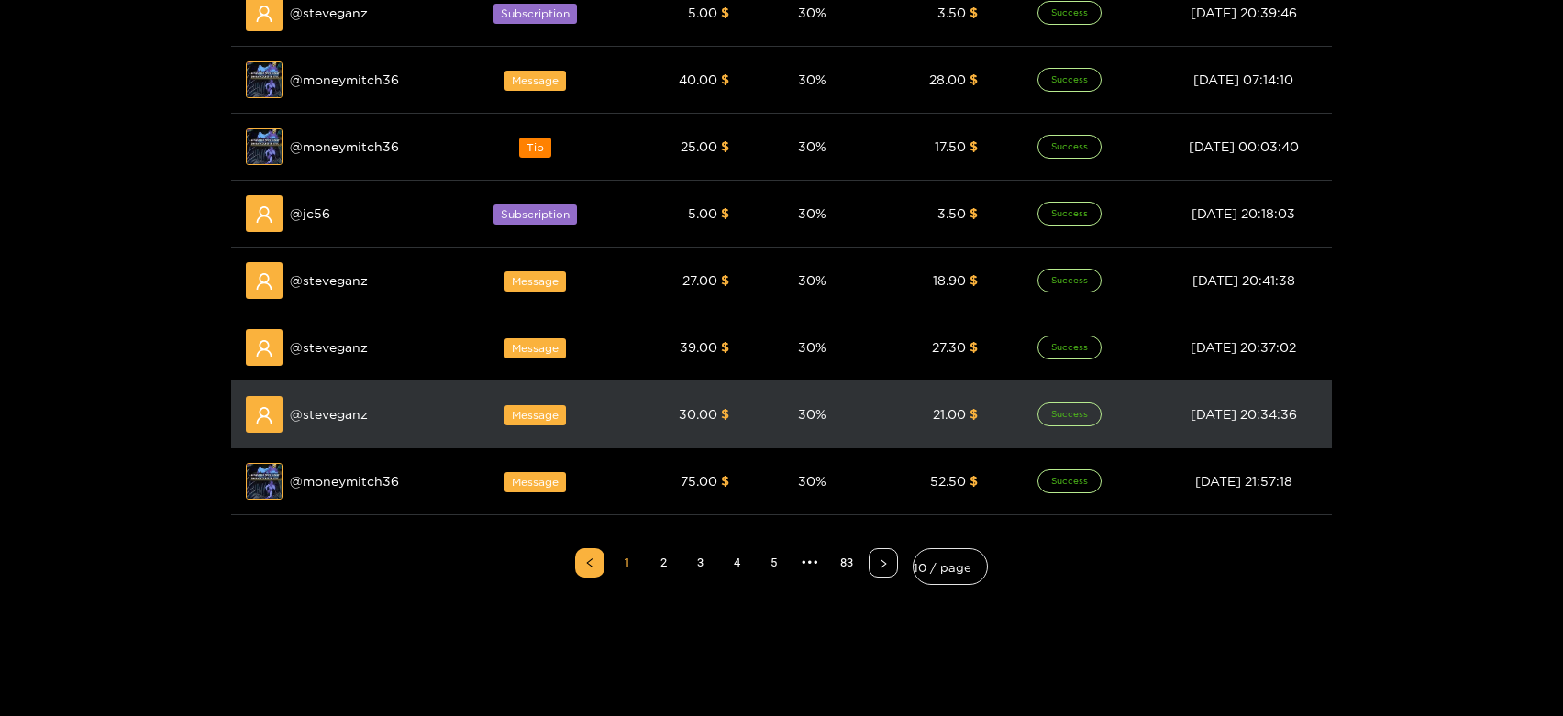
click at [335, 434] on td "@ steveganz" at bounding box center [346, 415] width 231 height 67
copy span "steveganz"
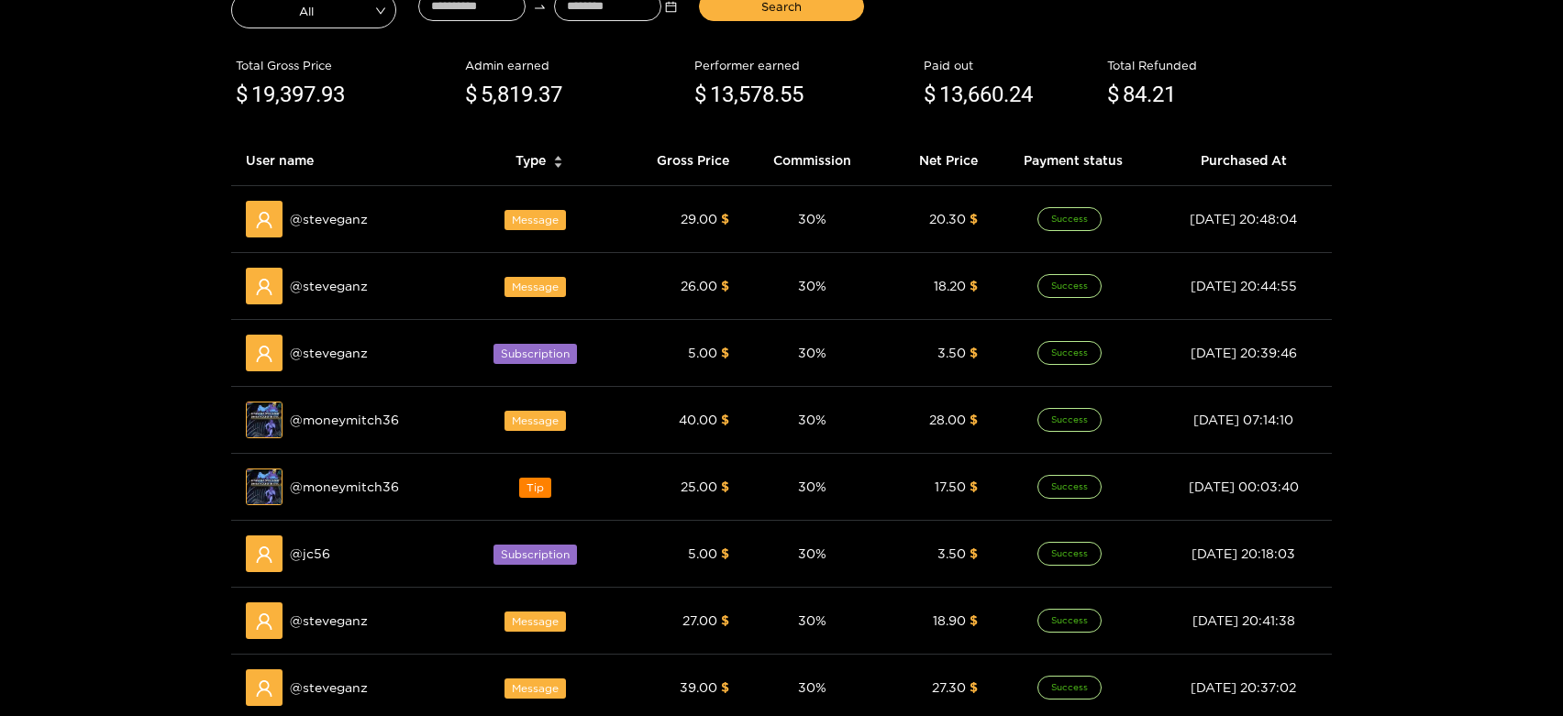
scroll to position [0, 0]
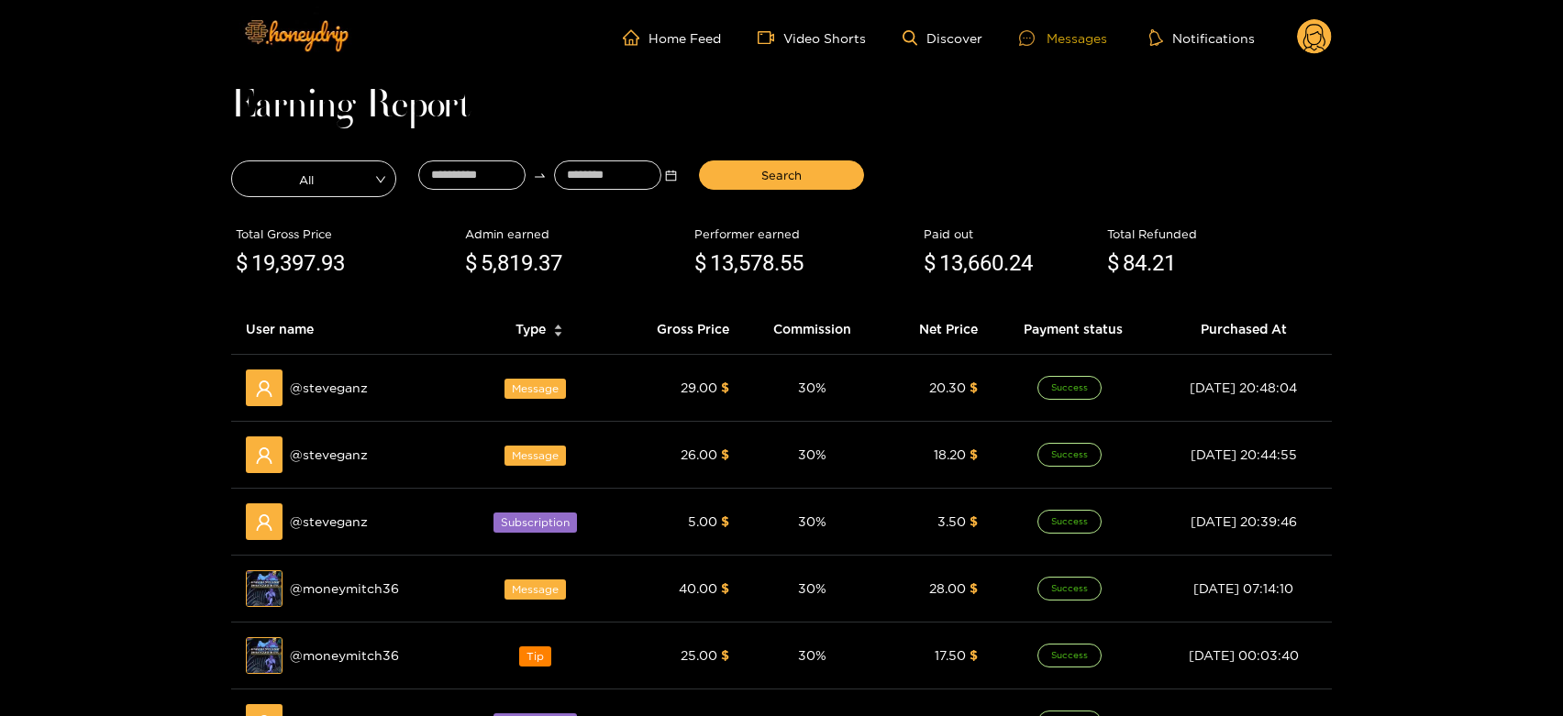
click at [1080, 28] on div "Messages" at bounding box center [1063, 38] width 88 height 21
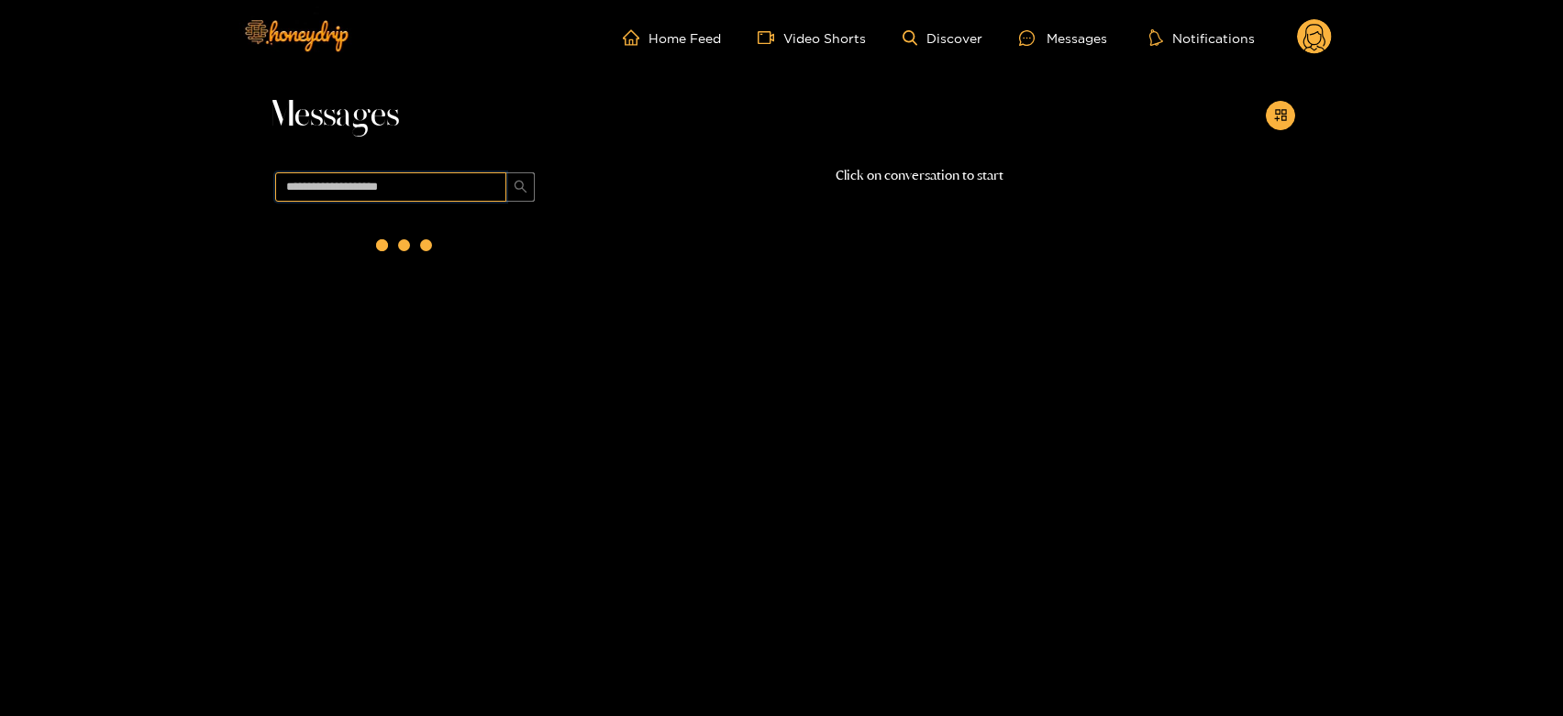
click at [393, 174] on input "text" at bounding box center [390, 186] width 231 height 29
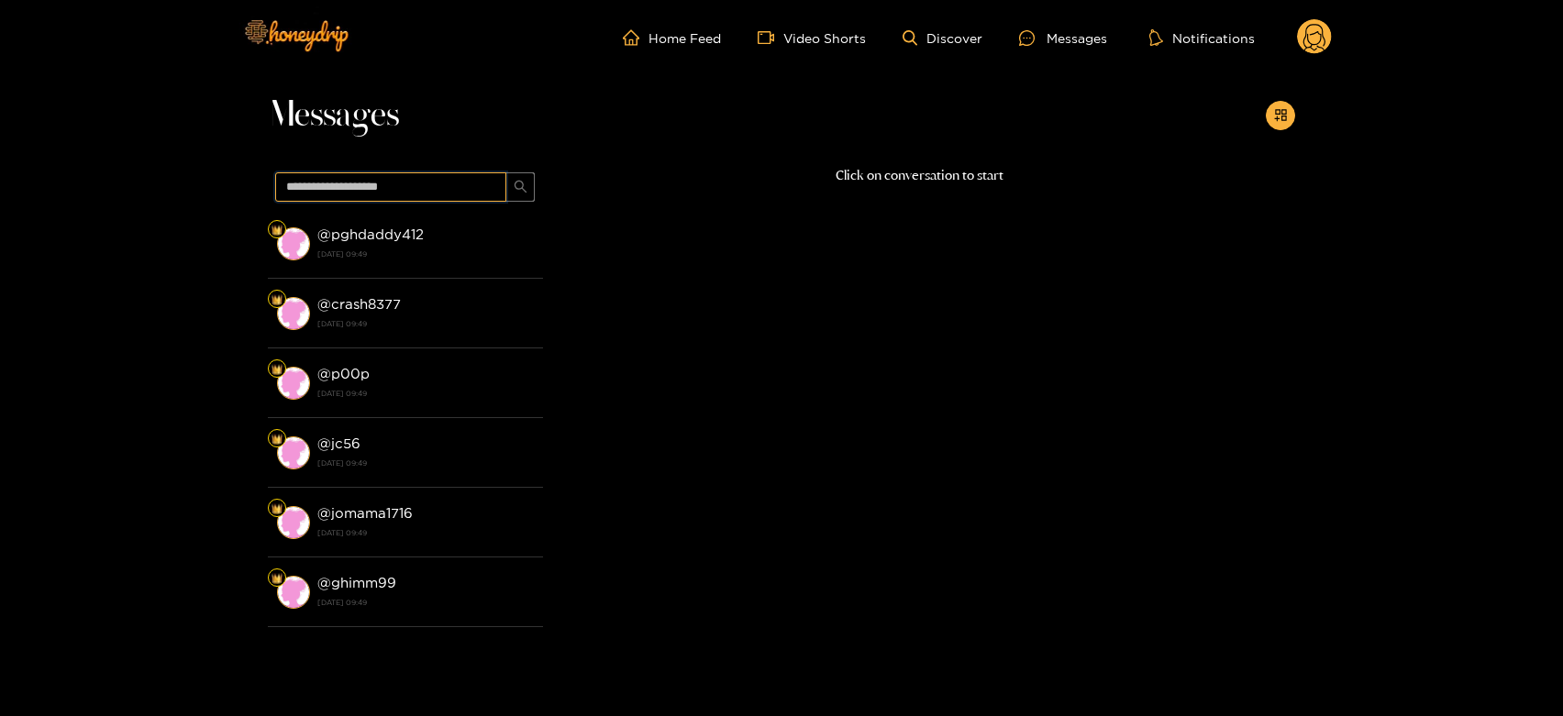
paste input "*********"
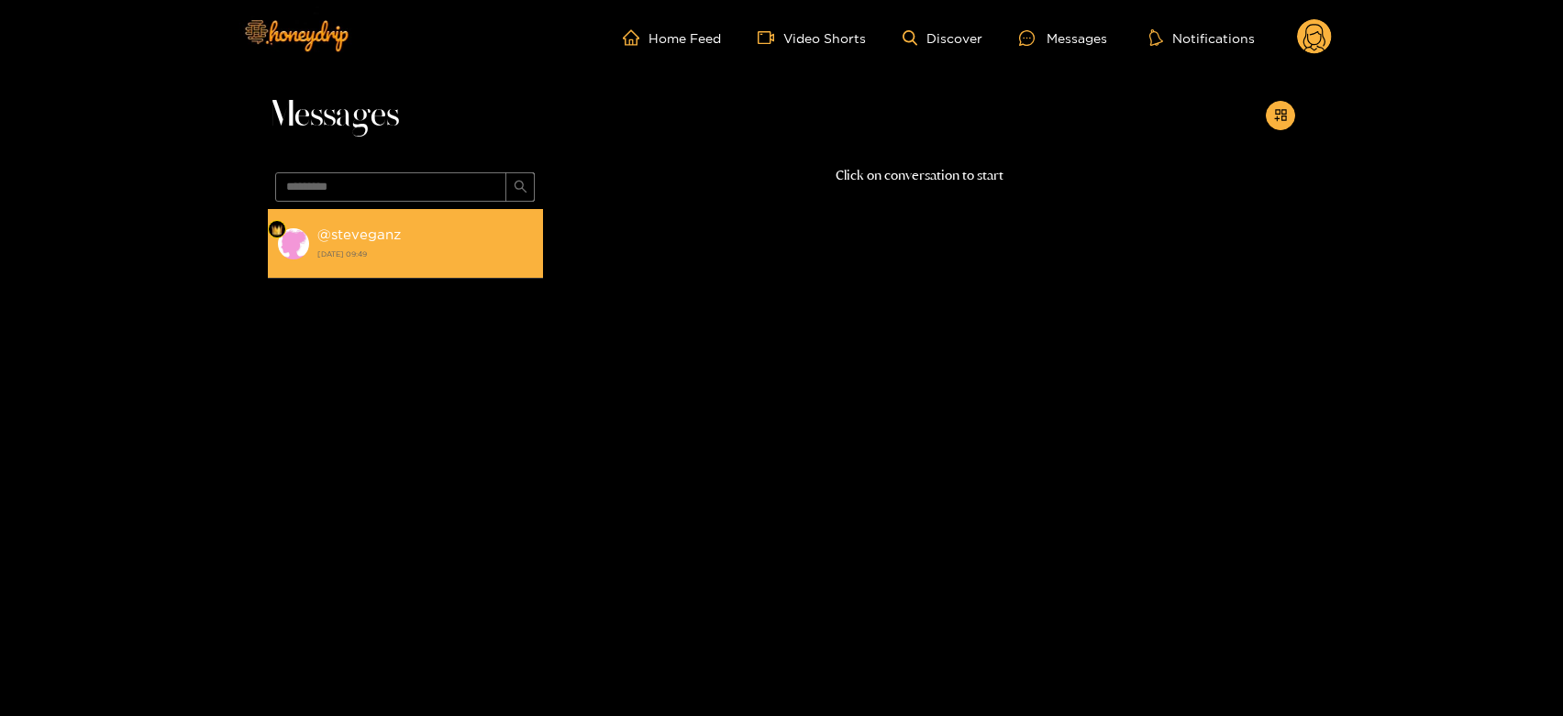
click at [426, 248] on strong "27 August 2025 09:49" at bounding box center [425, 254] width 216 height 17
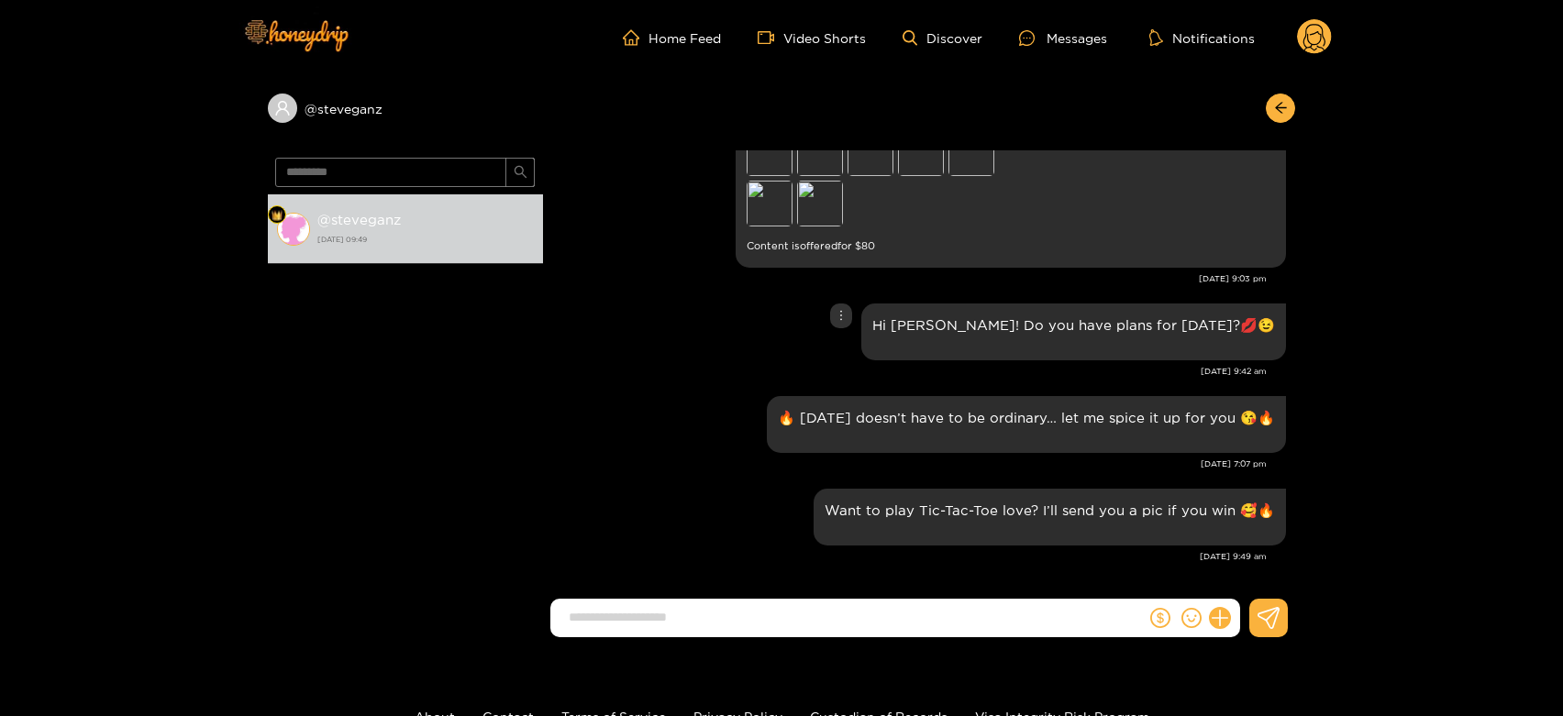
scroll to position [2208, 0]
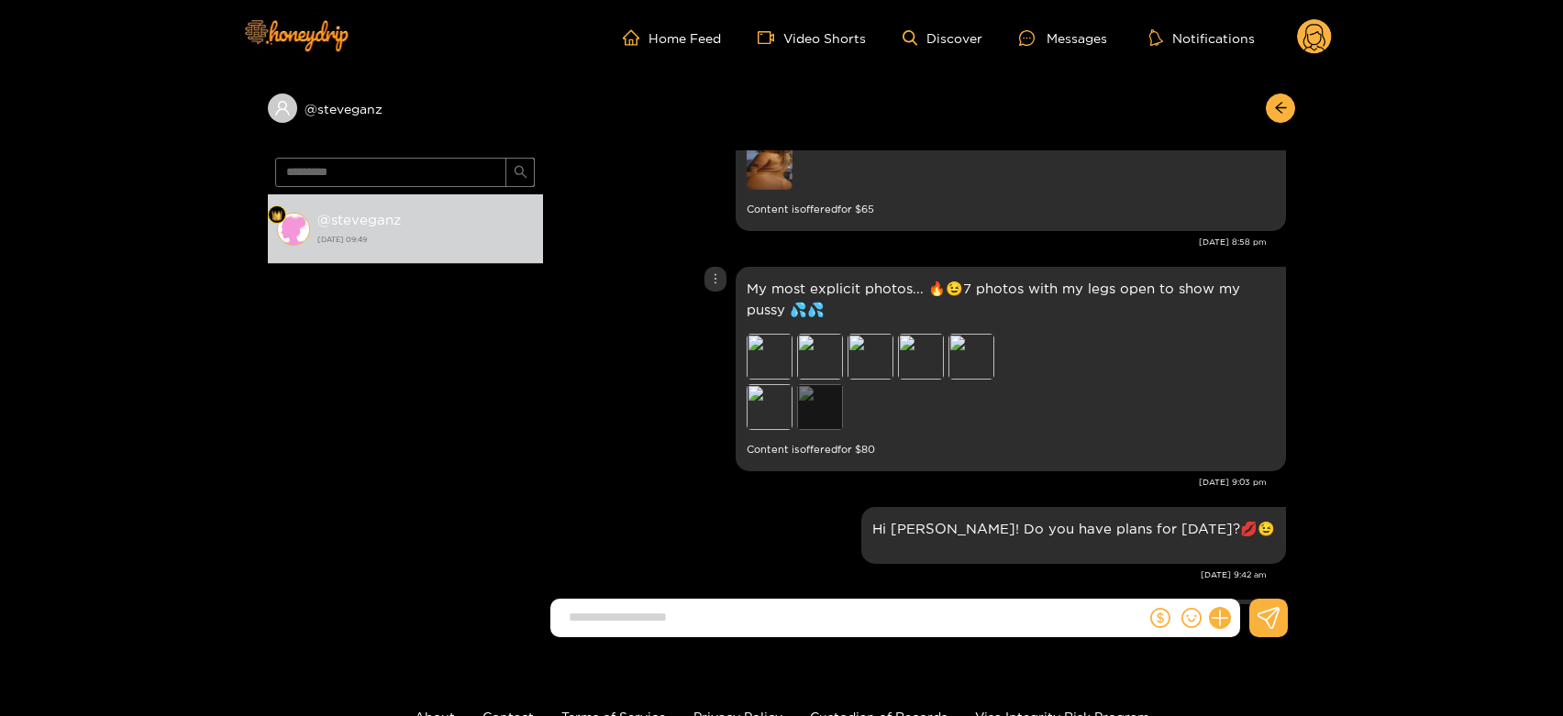
click at [812, 403] on div "Preview" at bounding box center [820, 407] width 46 height 46
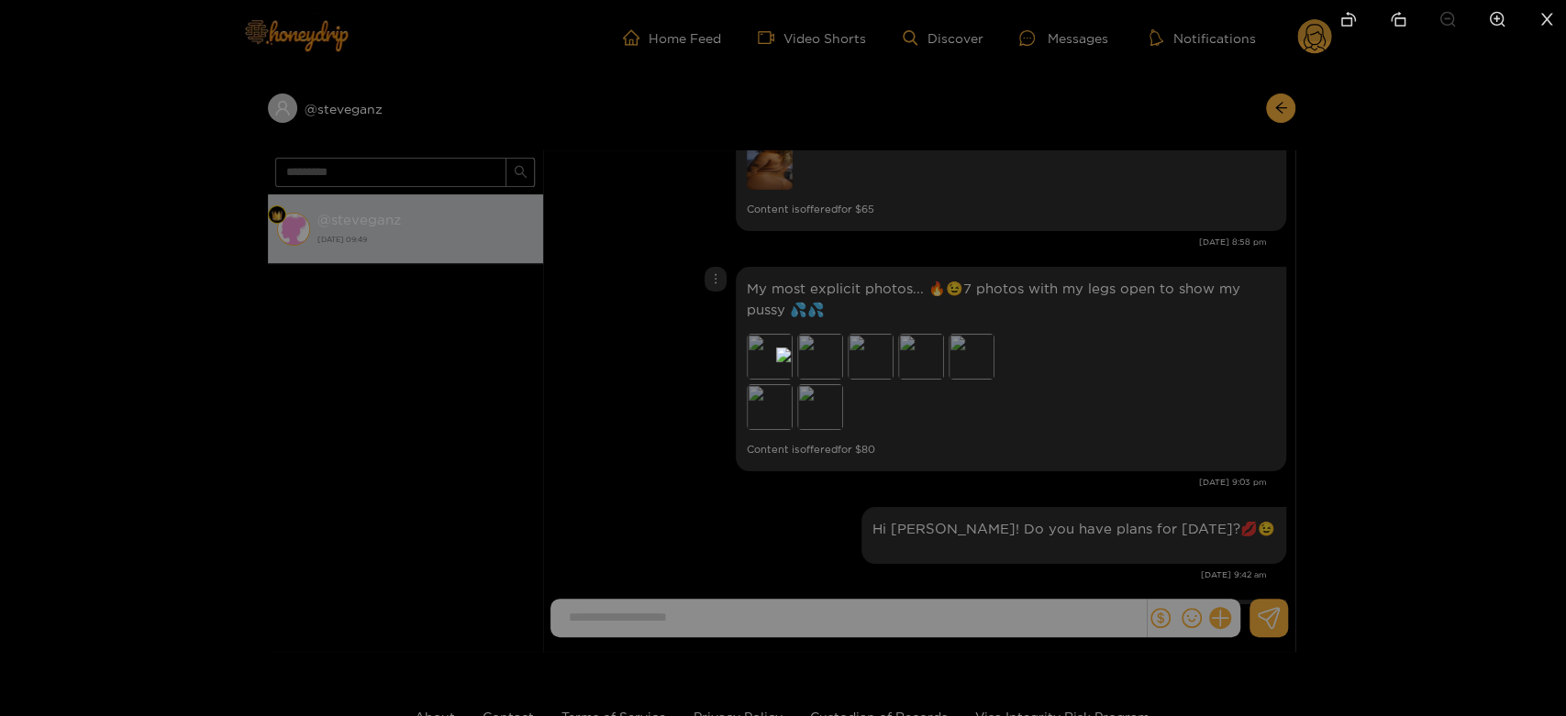
click at [1079, 417] on div at bounding box center [783, 358] width 1566 height 716
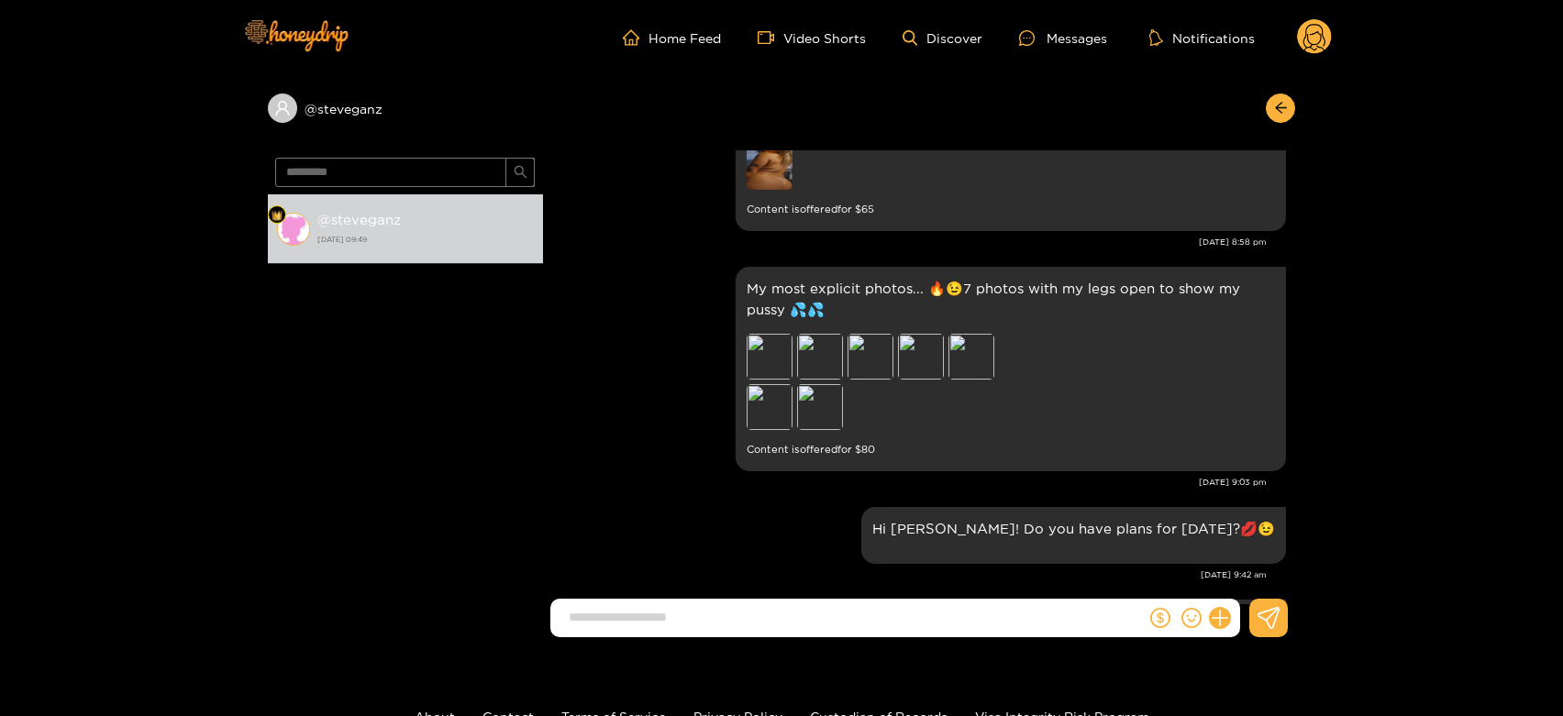
scroll to position [2411, 0]
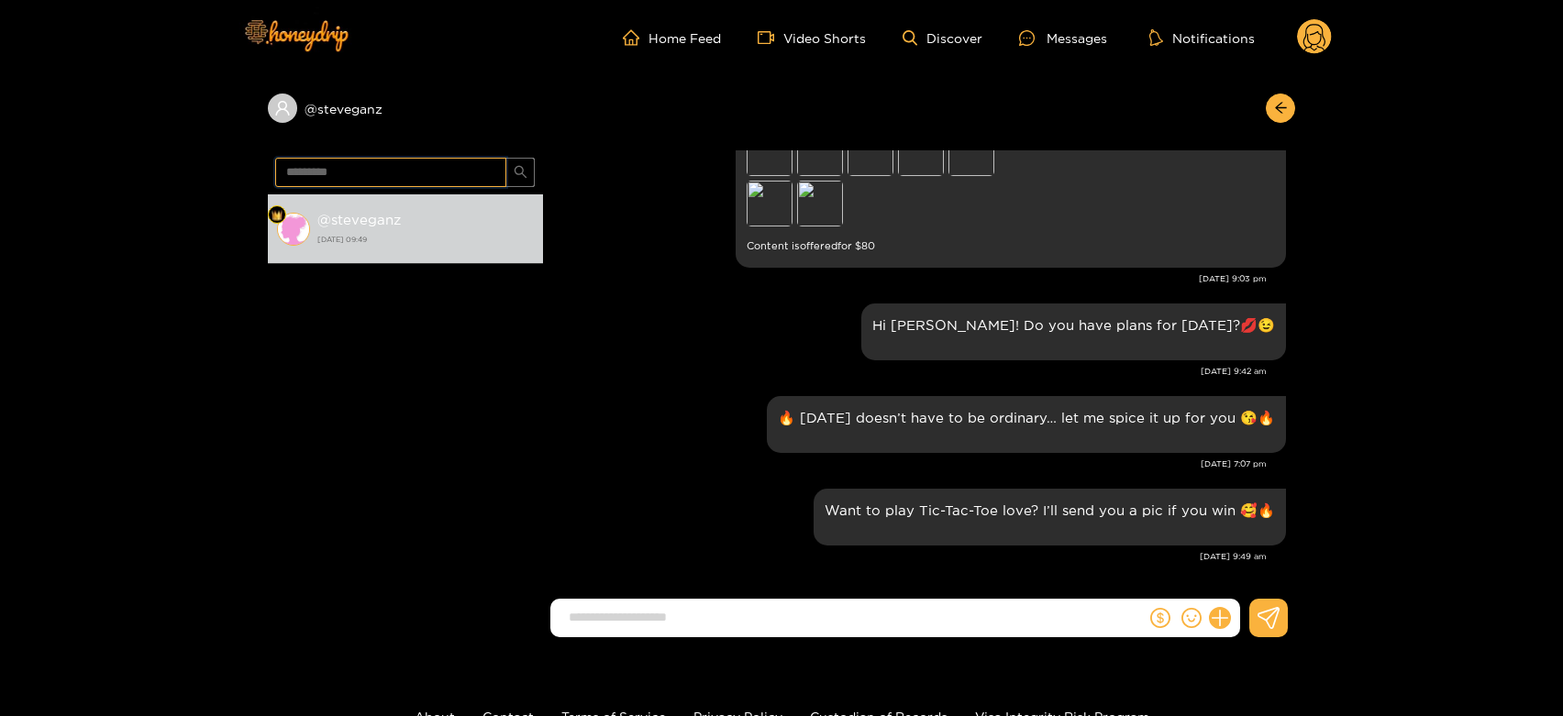
click at [414, 171] on input "*********" at bounding box center [390, 172] width 231 height 29
paste input "***"
type input "**********"
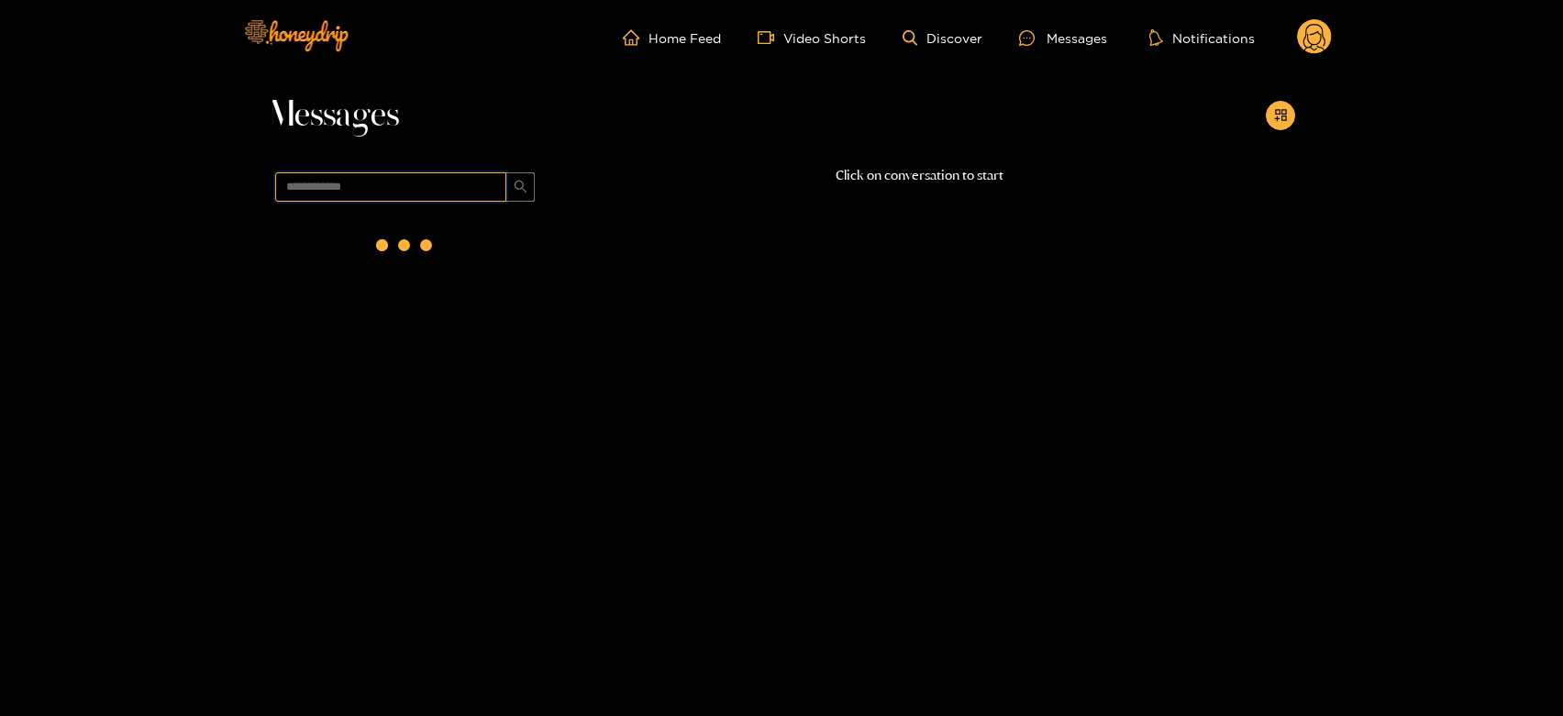
scroll to position [0, 0]
click at [445, 229] on div "@ moneymitch36 27 August 2025 09:49" at bounding box center [425, 243] width 216 height 41
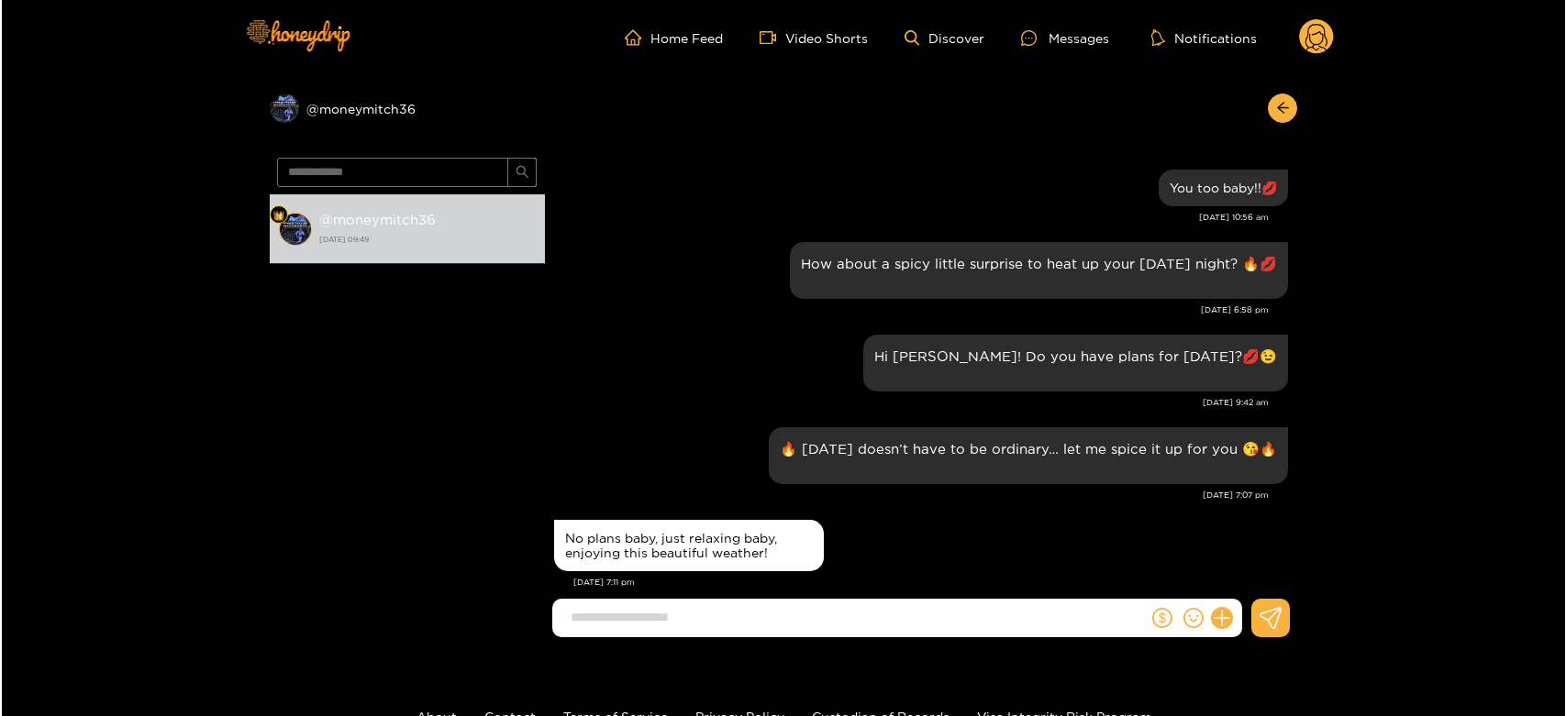
scroll to position [1698, 0]
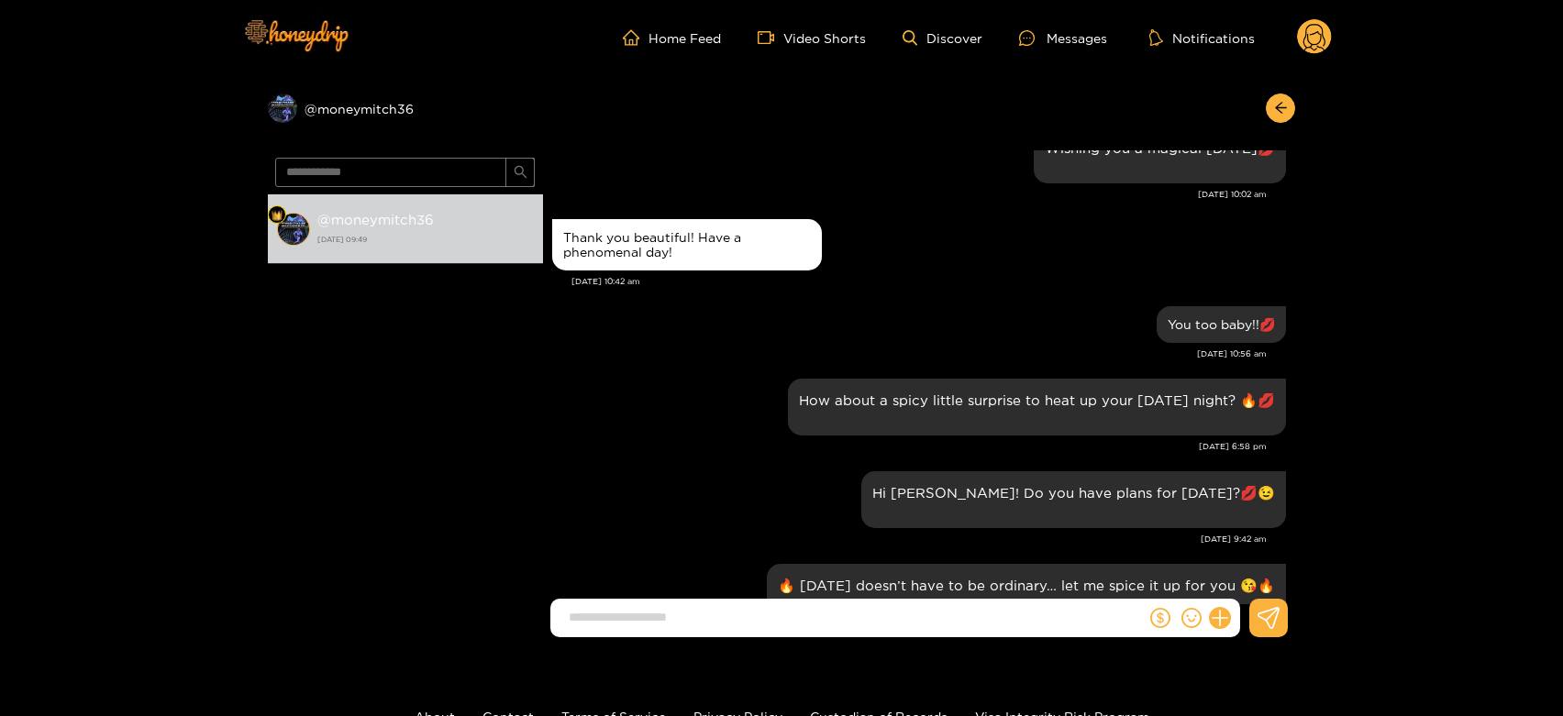
click at [1314, 29] on circle at bounding box center [1314, 36] width 35 height 35
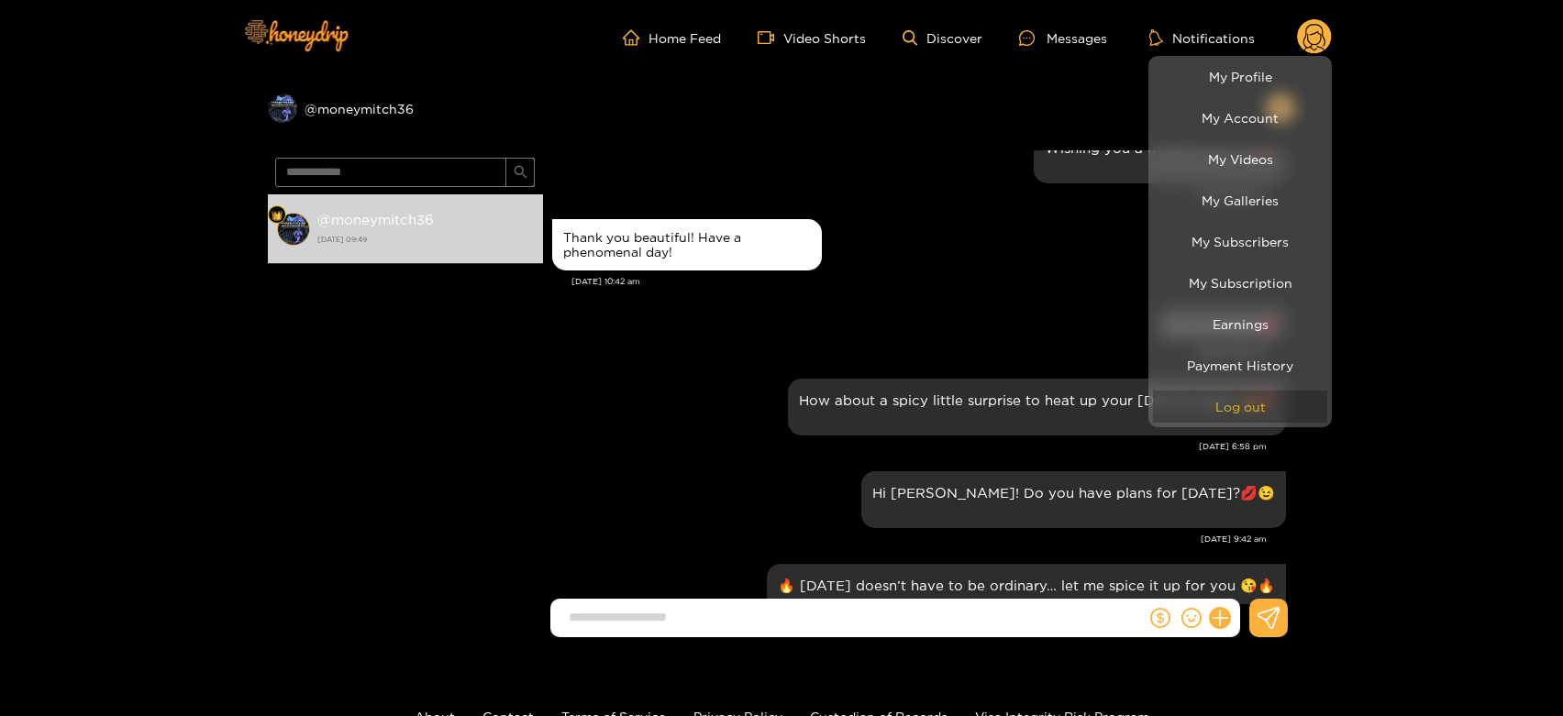
click at [1220, 415] on button "Log out" at bounding box center [1240, 407] width 174 height 32
